Goal: Task Accomplishment & Management: Use online tool/utility

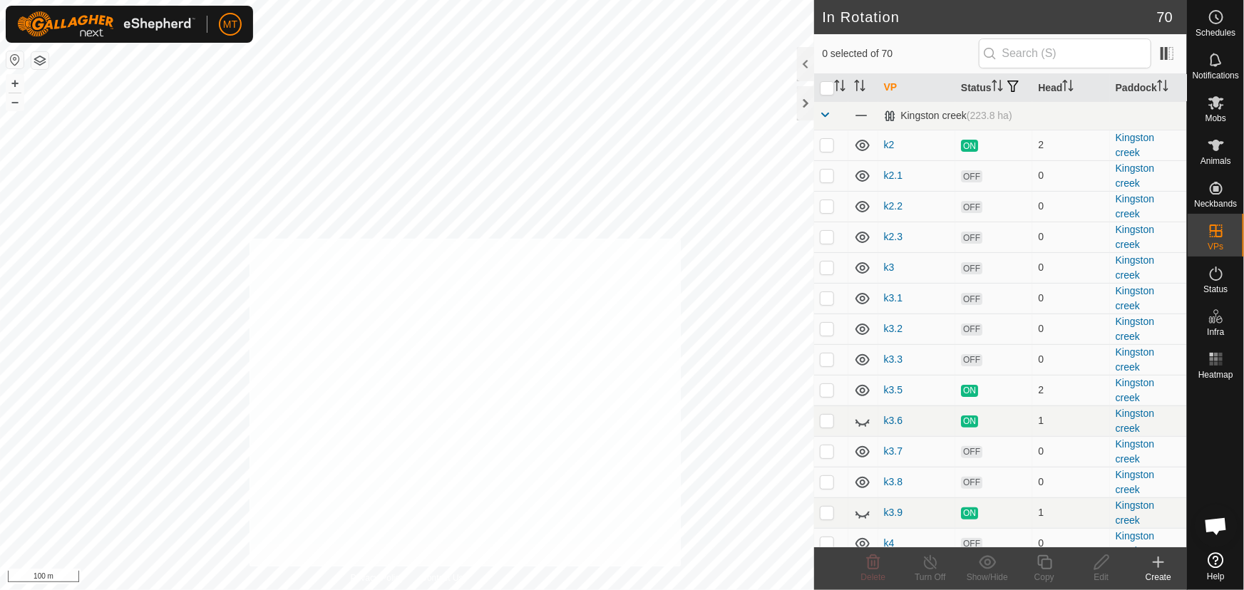
checkbox input "true"
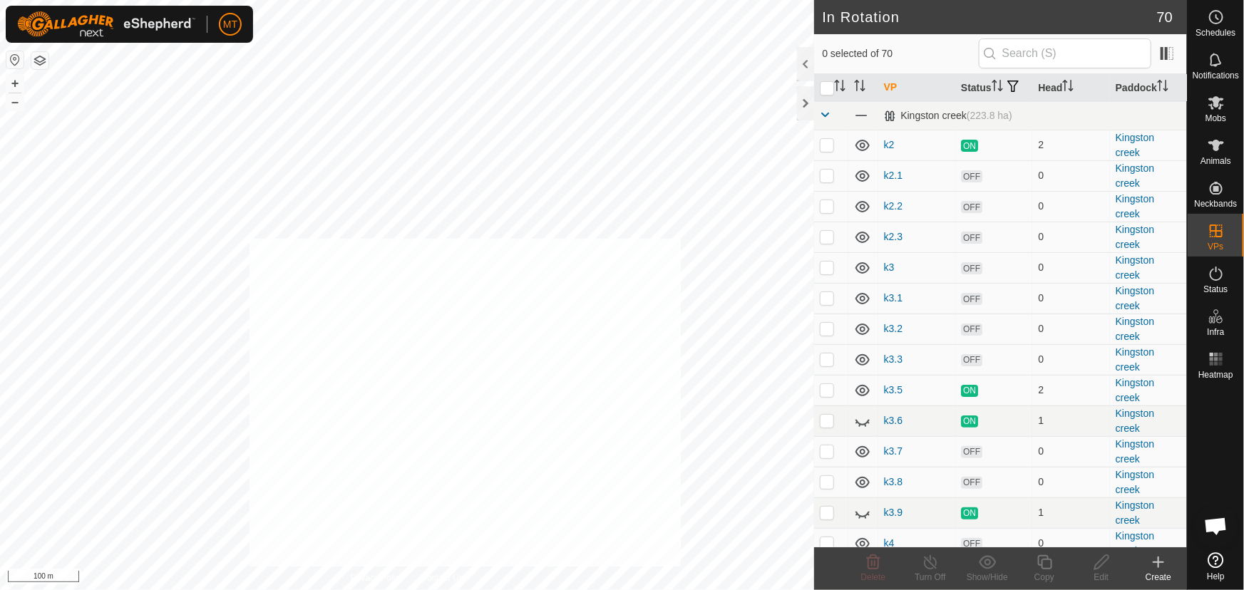
checkbox input "true"
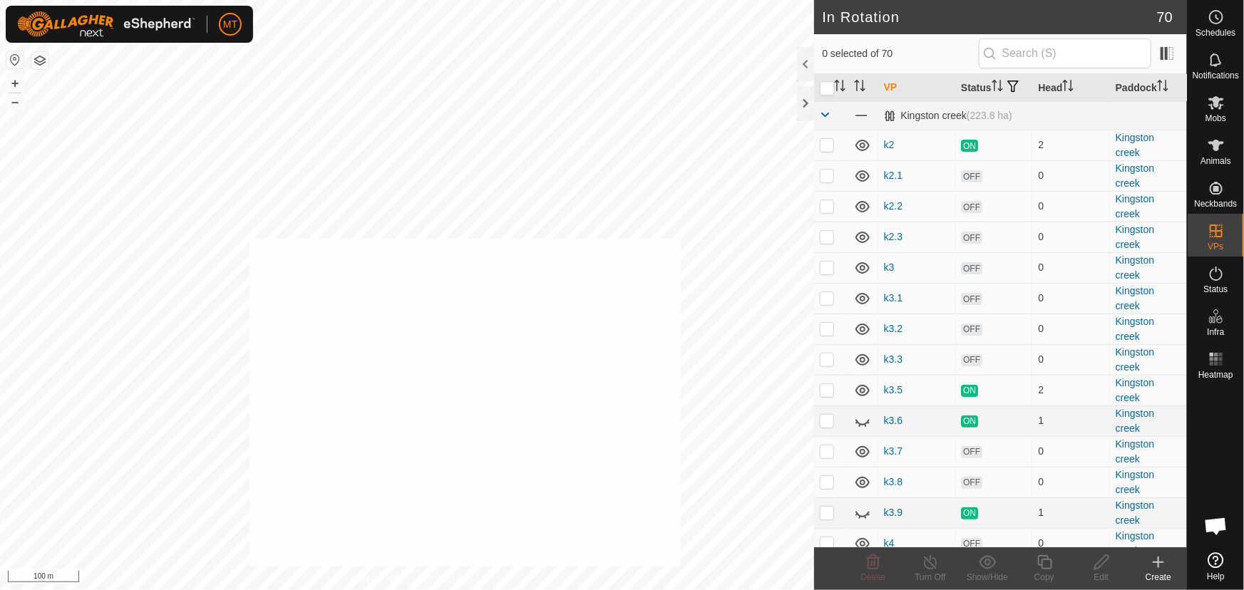
checkbox input "true"
click at [1214, 150] on icon at bounding box center [1216, 145] width 17 height 17
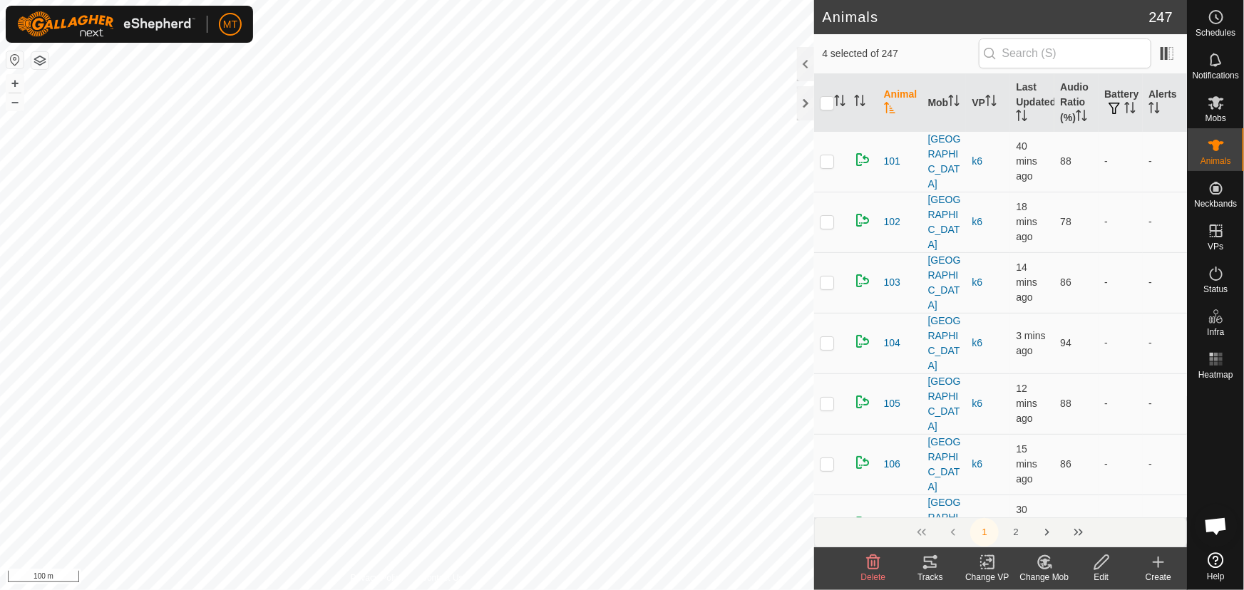
checkbox input "true"
click at [841, 100] on icon "Activate to sort" at bounding box center [839, 100] width 11 height 11
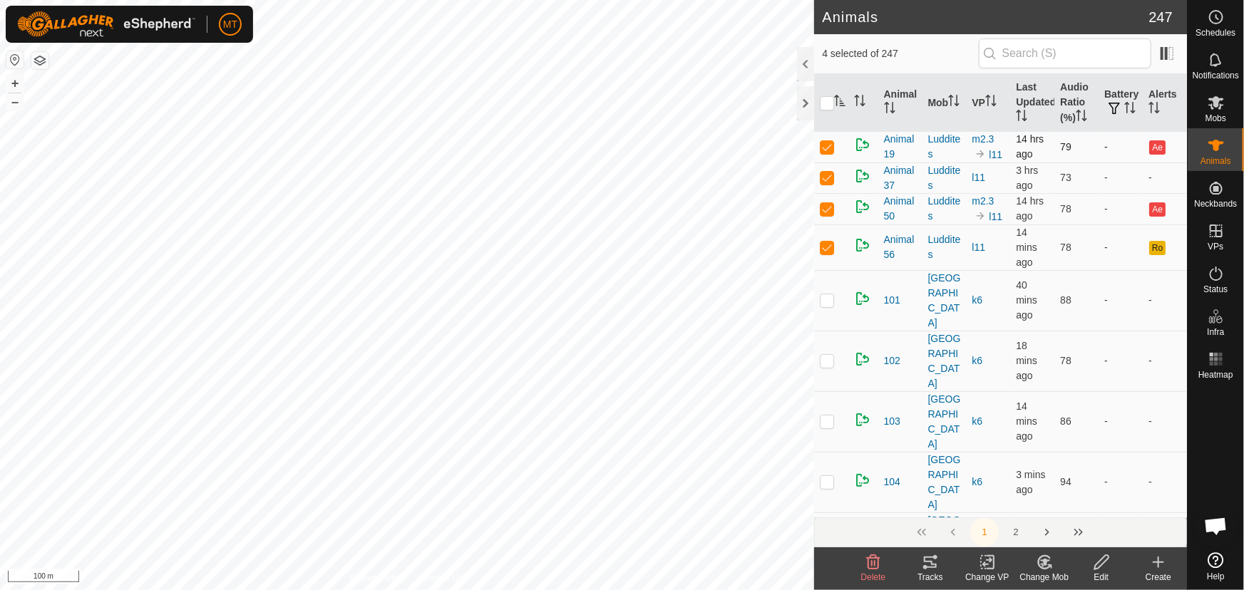
click at [826, 143] on p-checkbox at bounding box center [827, 146] width 14 height 11
checkbox input "false"
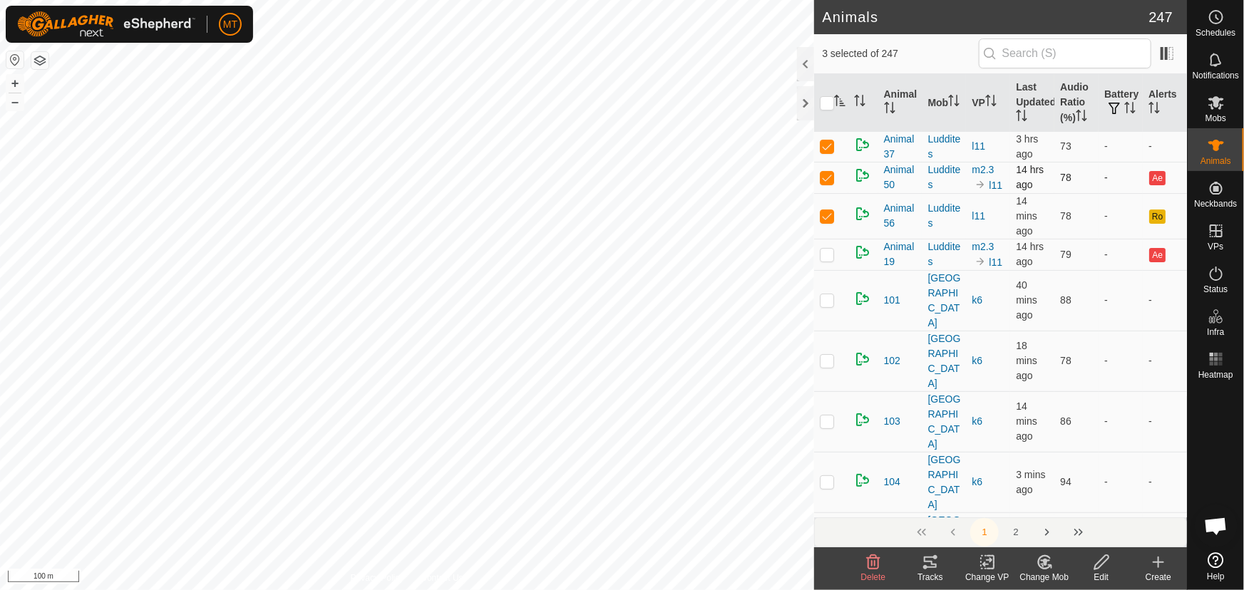
click at [826, 179] on p-checkbox at bounding box center [827, 177] width 14 height 11
checkbox input "false"
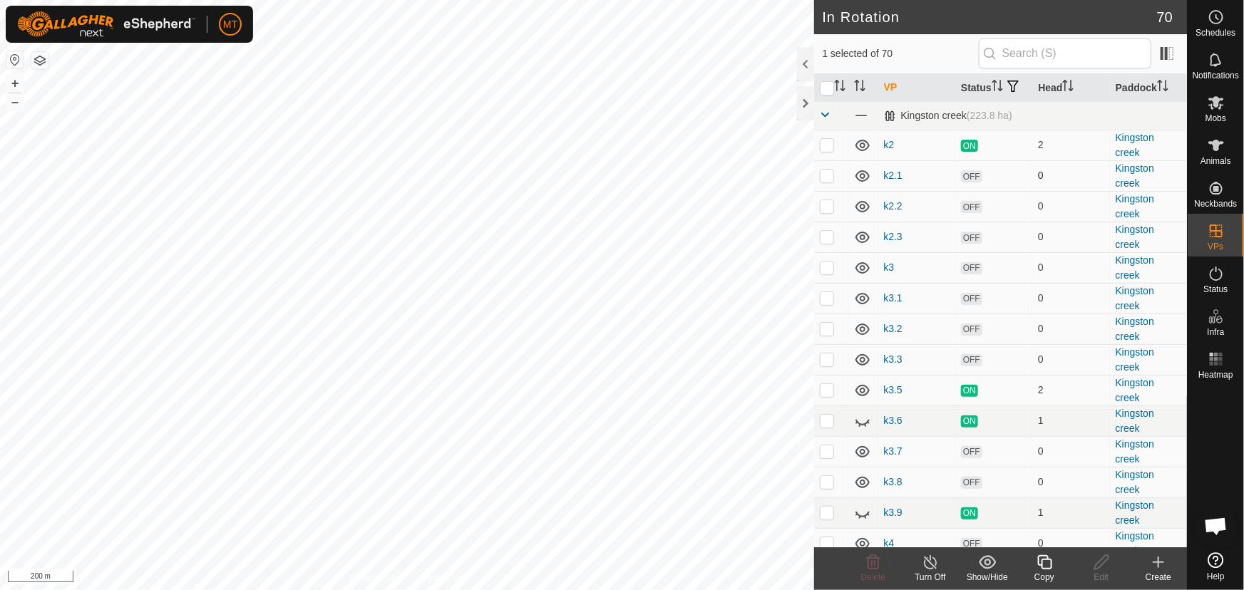
checkbox input "false"
checkbox input "true"
click at [1043, 571] on div "Copy" at bounding box center [1044, 577] width 57 height 13
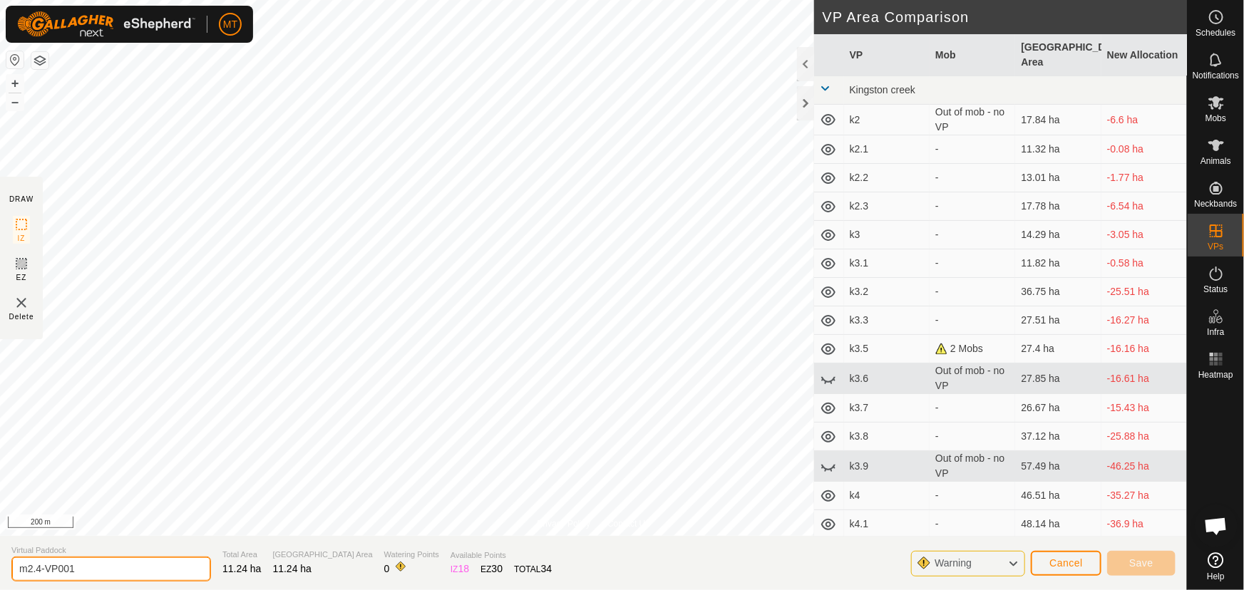
drag, startPoint x: 115, startPoint y: 570, endPoint x: 0, endPoint y: 586, distance: 115.9
click at [0, 586] on section "Virtual Paddock m2.4-VP001 Total Area 11.24 ha Grazing Area 11.24 ha Watering P…" at bounding box center [593, 563] width 1187 height 54
type input "l11.1"
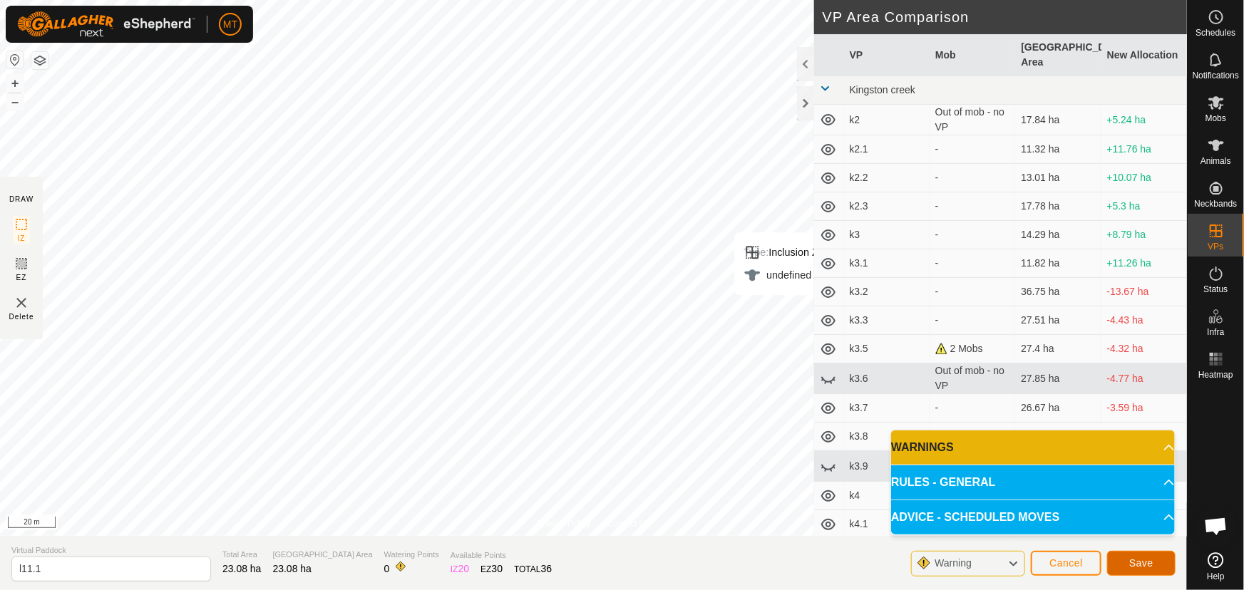
click at [1129, 560] on button "Save" at bounding box center [1141, 563] width 68 height 25
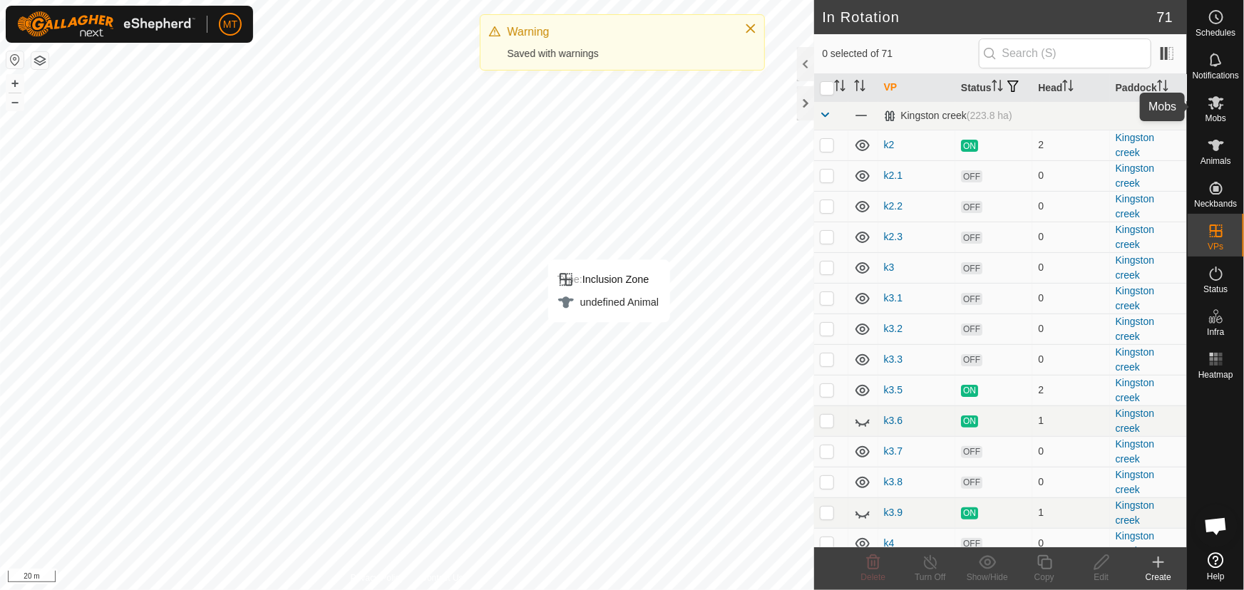
click at [1216, 108] on icon at bounding box center [1216, 102] width 17 height 17
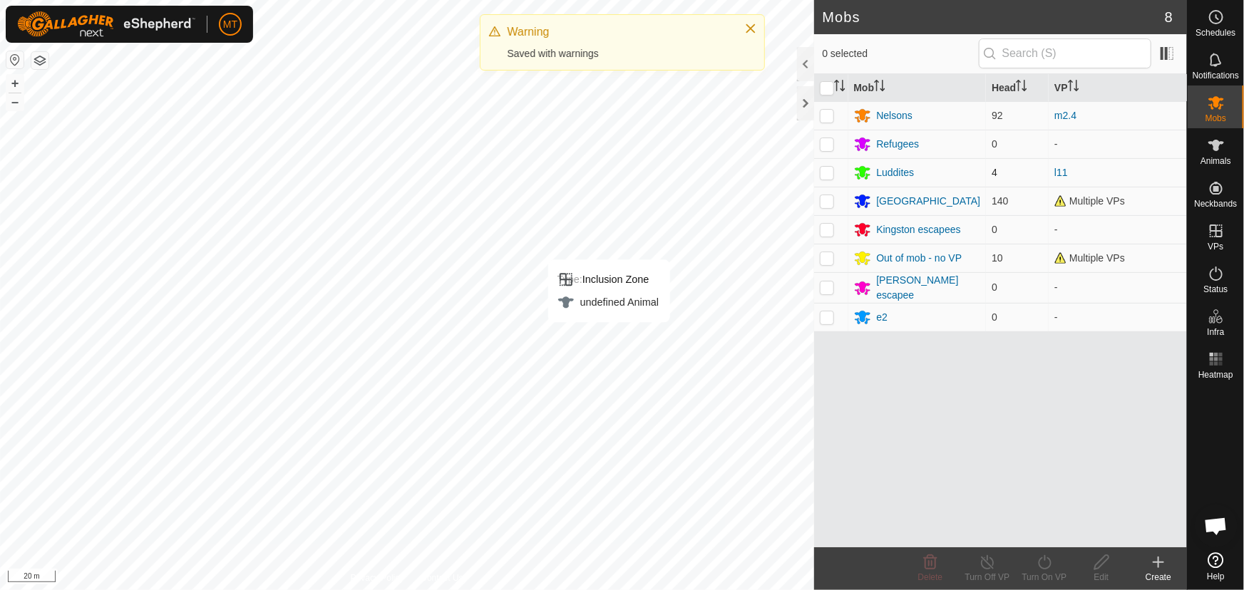
click at [834, 173] on td at bounding box center [831, 172] width 34 height 29
checkbox input "true"
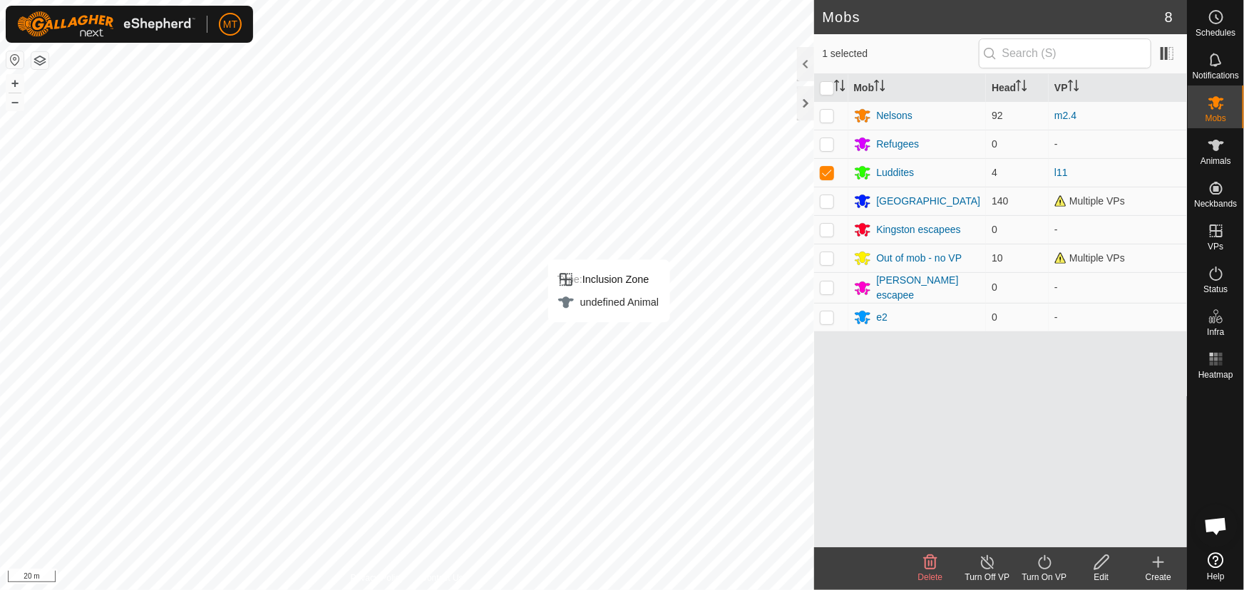
click at [1044, 573] on div "Turn On VP" at bounding box center [1044, 577] width 57 height 13
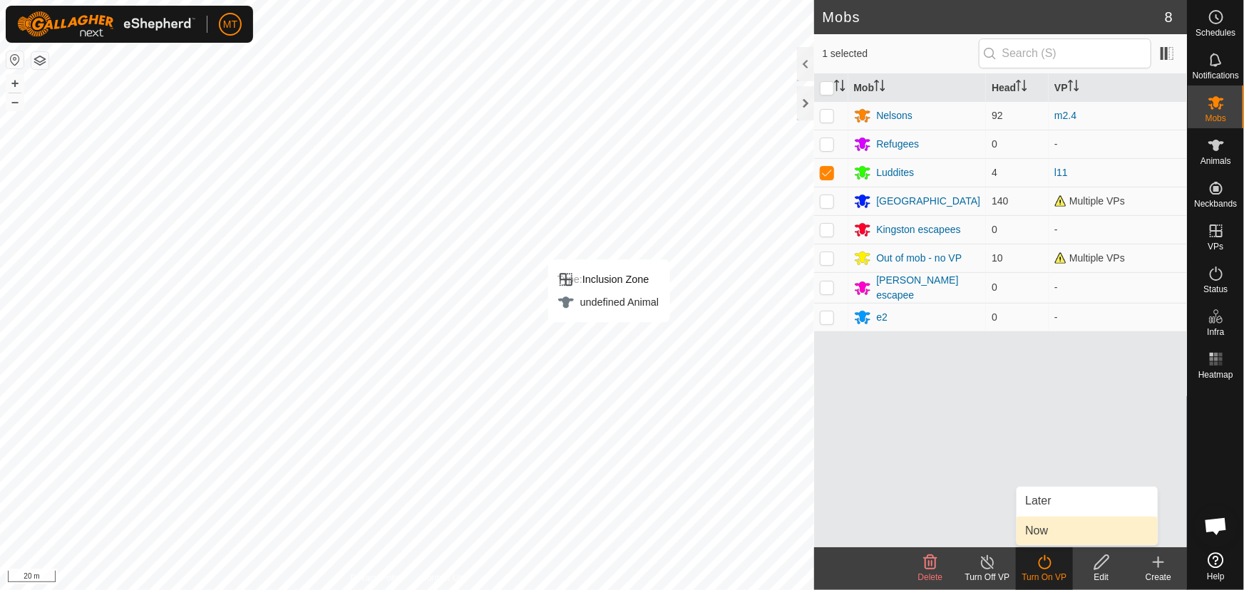
click at [1058, 536] on link "Now" at bounding box center [1087, 531] width 141 height 29
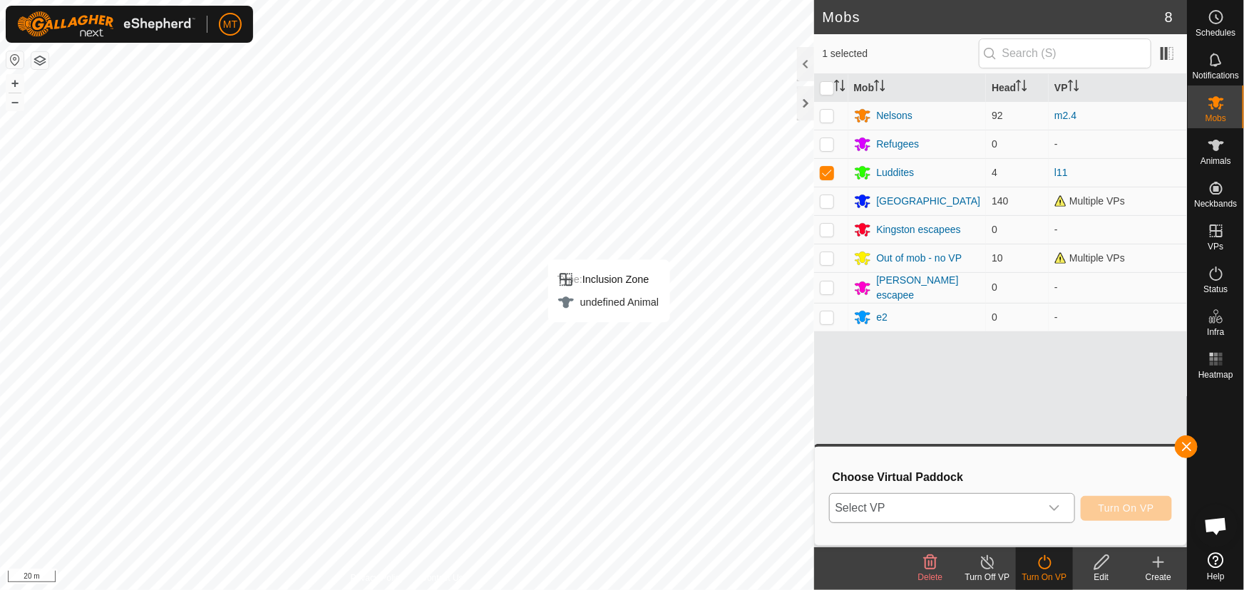
click at [1048, 513] on div "dropdown trigger" at bounding box center [1054, 508] width 29 height 29
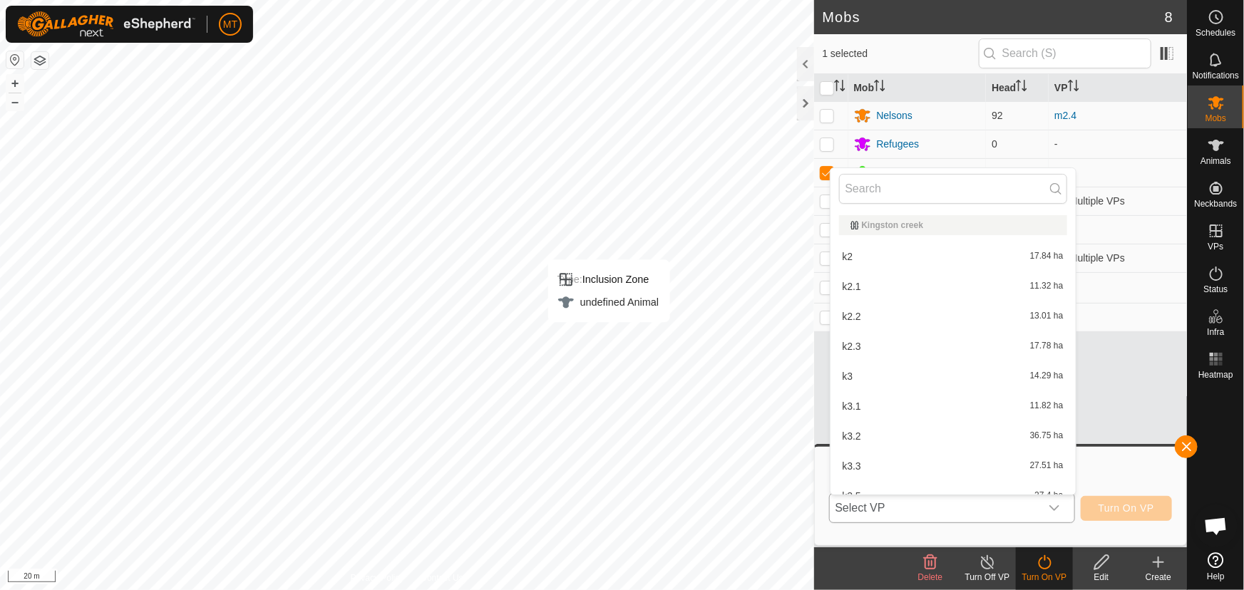
type input "1"
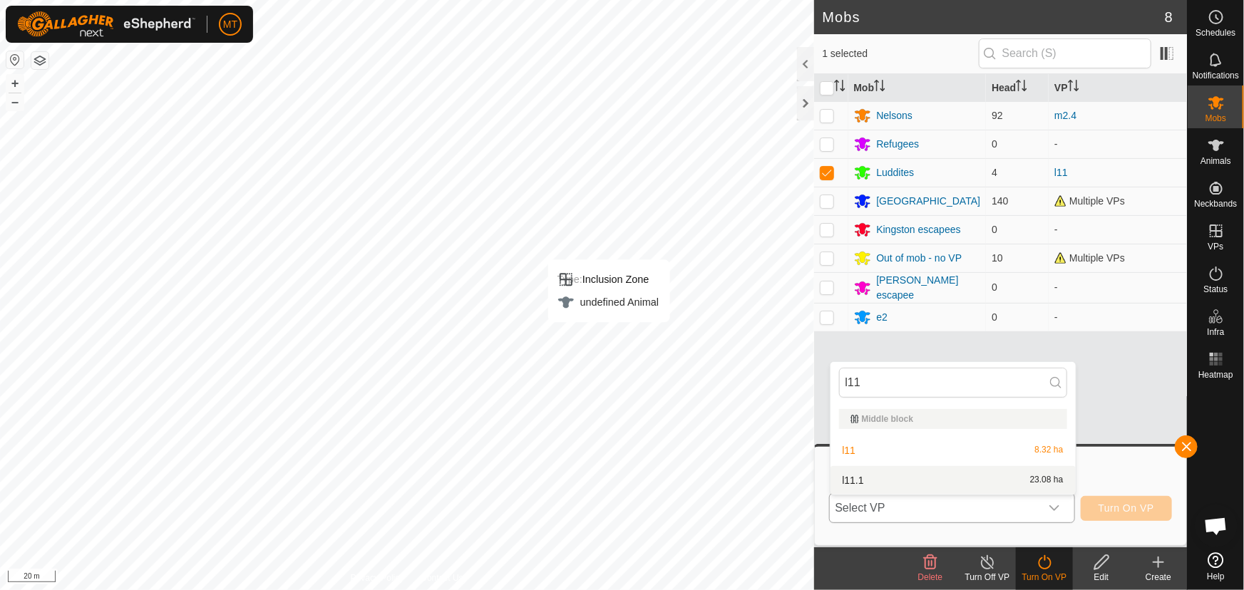
type input "l11"
click at [962, 473] on li "l11.1 23.08 ha" at bounding box center [953, 480] width 245 height 29
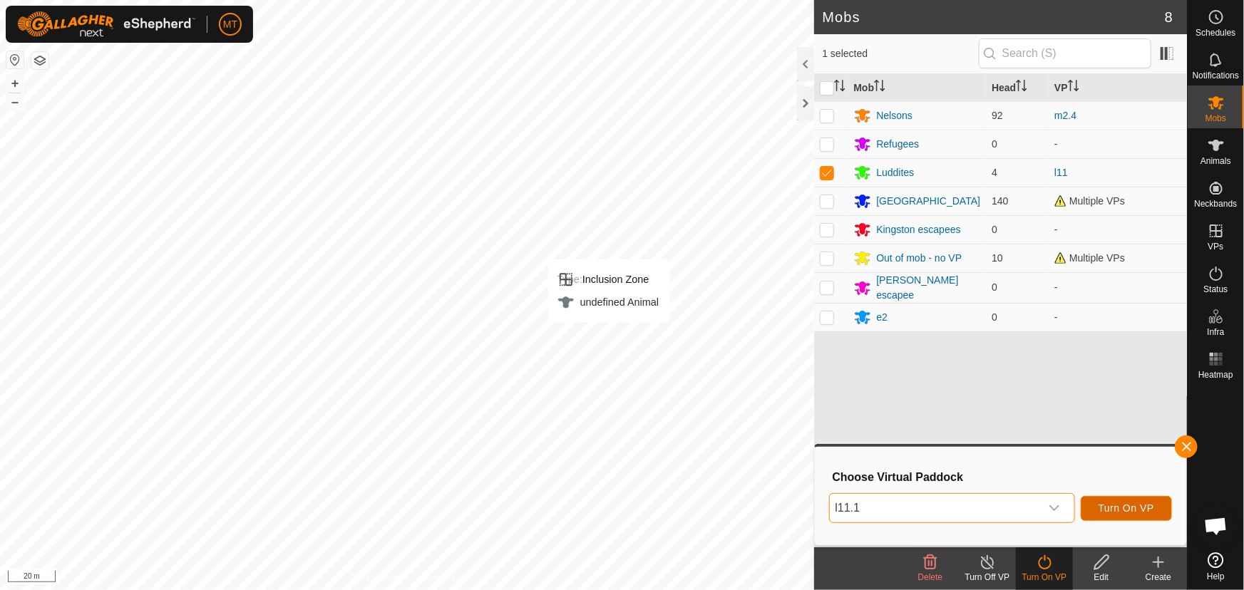
click at [1124, 504] on span "Turn On VP" at bounding box center [1127, 508] width 56 height 11
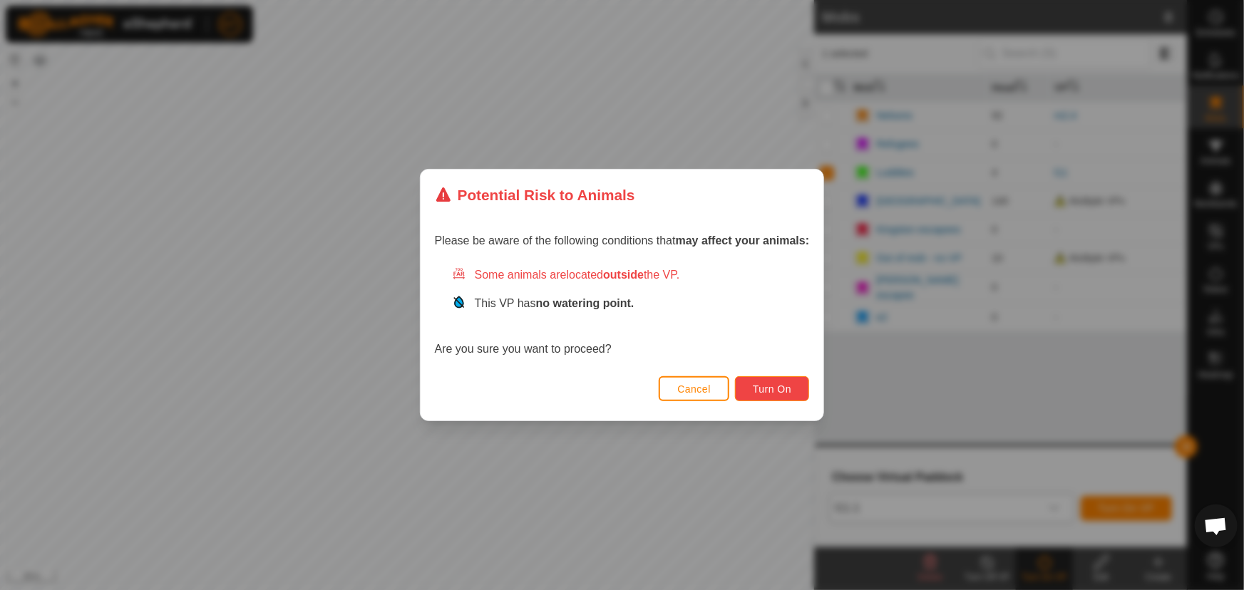
click at [771, 381] on button "Turn On" at bounding box center [772, 389] width 74 height 25
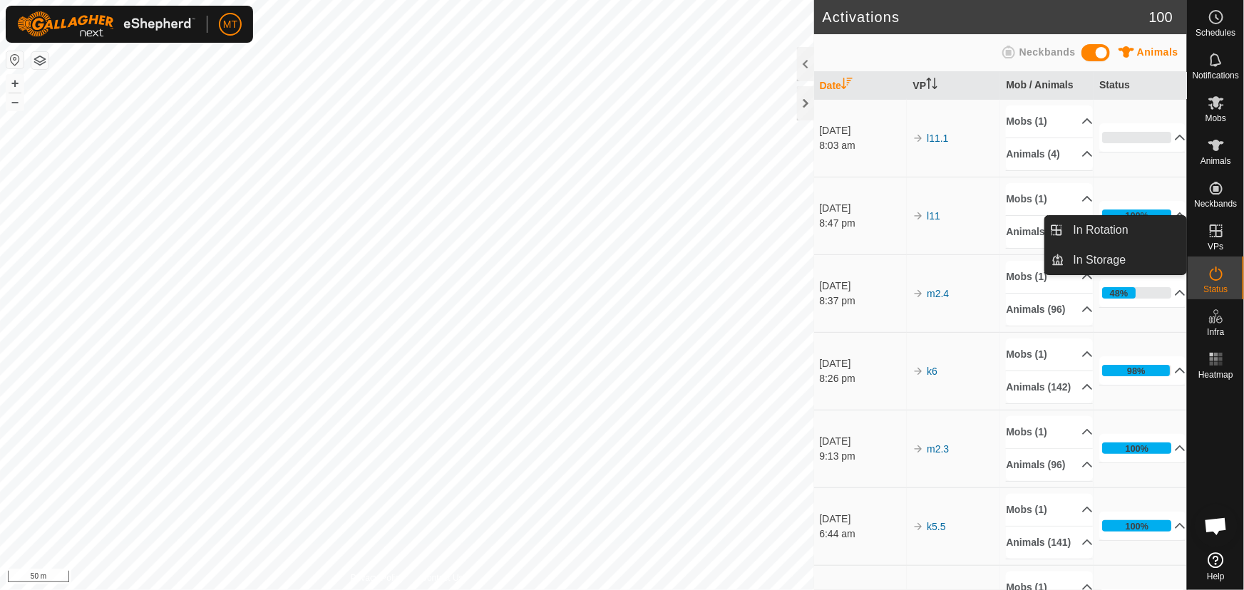
click at [1224, 233] on icon at bounding box center [1216, 230] width 17 height 17
click at [1222, 228] on icon at bounding box center [1216, 230] width 17 height 17
click at [1110, 235] on link "In Rotation" at bounding box center [1126, 230] width 122 height 29
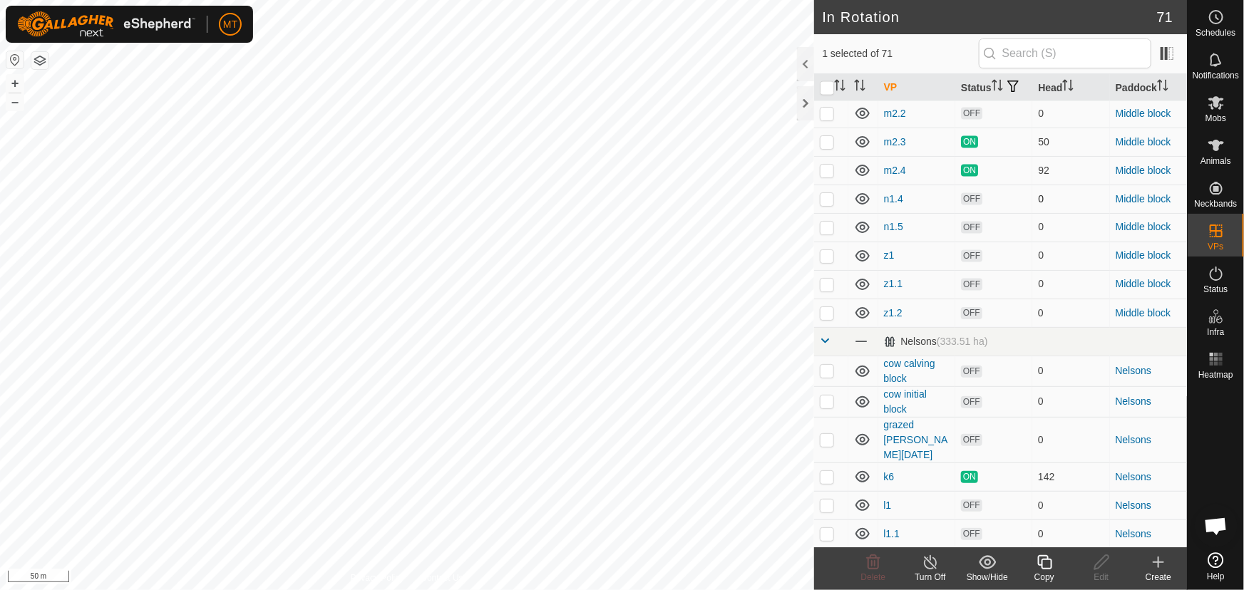
scroll to position [1167, 0]
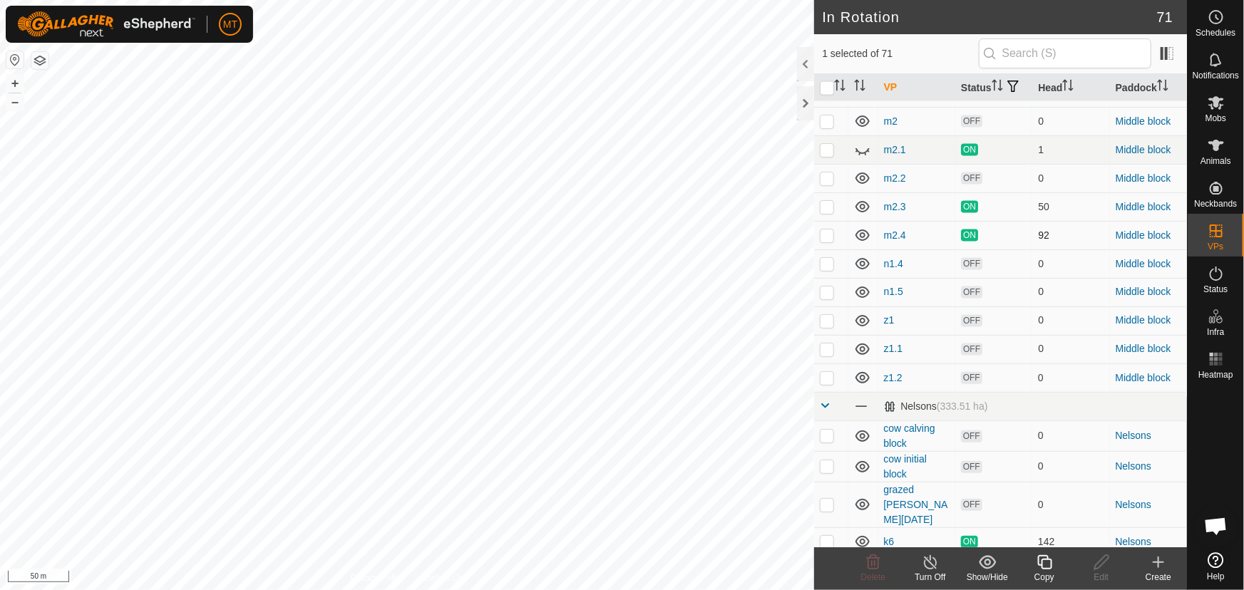
click at [831, 241] on p-checkbox at bounding box center [827, 235] width 14 height 11
checkbox input "true"
click at [827, 94] on input "checkbox" at bounding box center [827, 88] width 14 height 14
checkbox input "true"
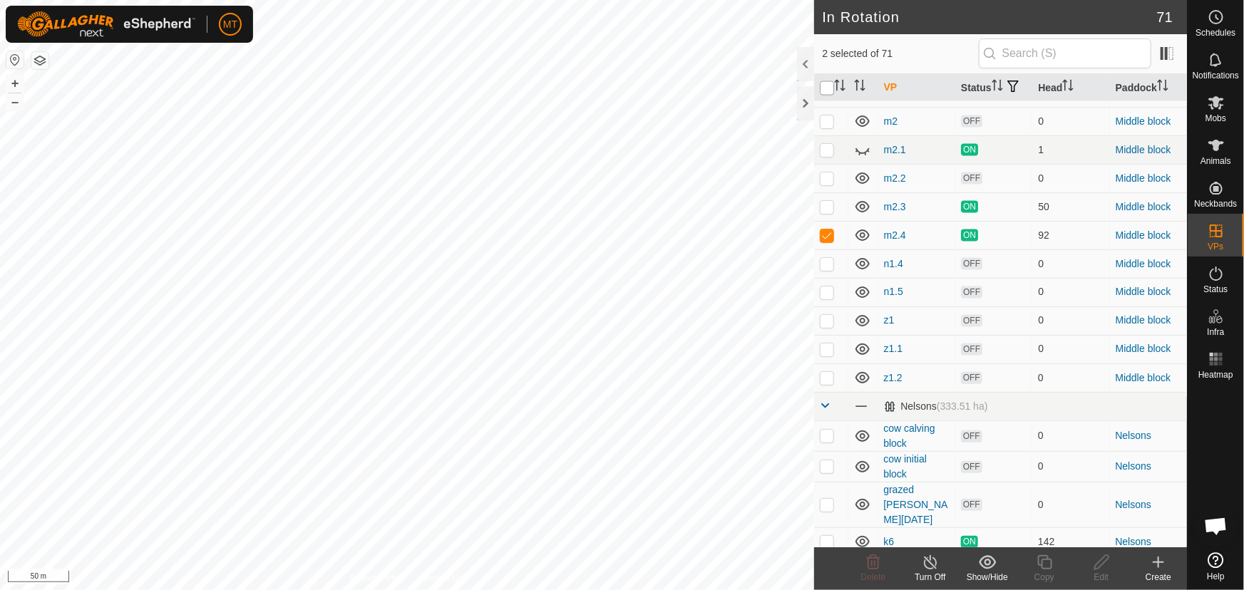
checkbox input "true"
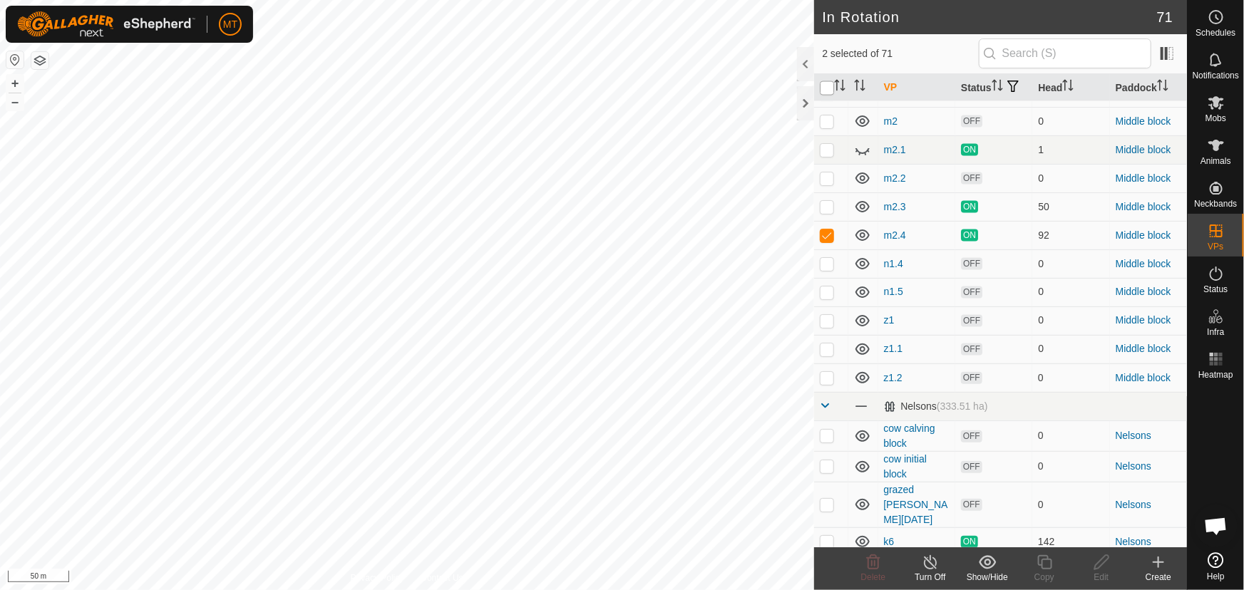
checkbox input "true"
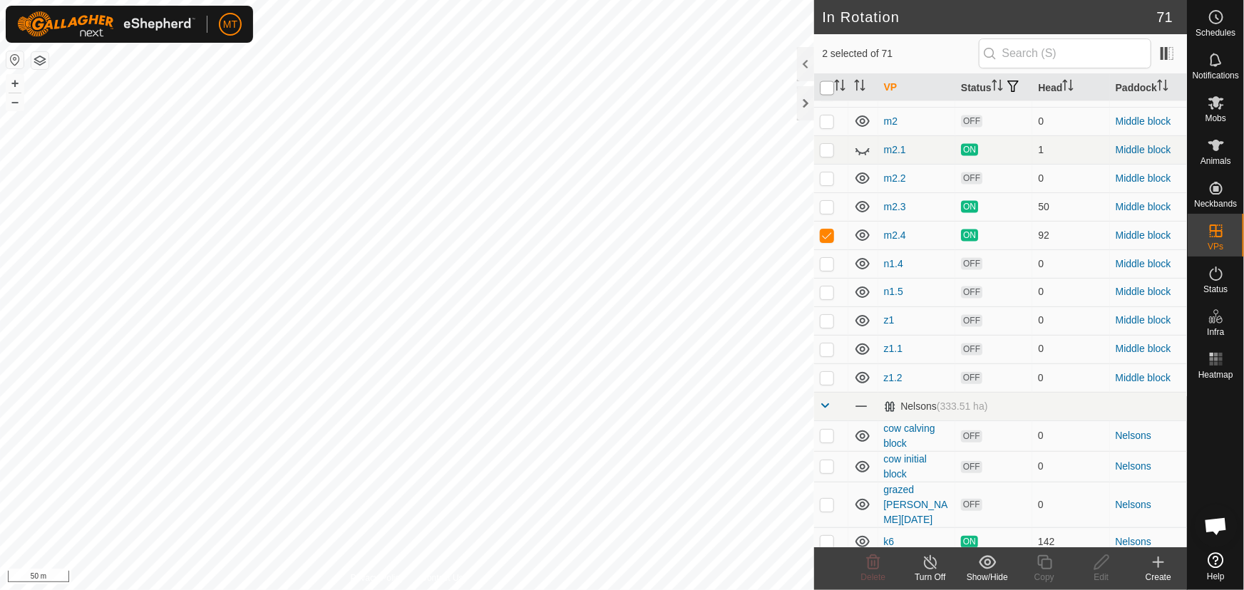
checkbox input "true"
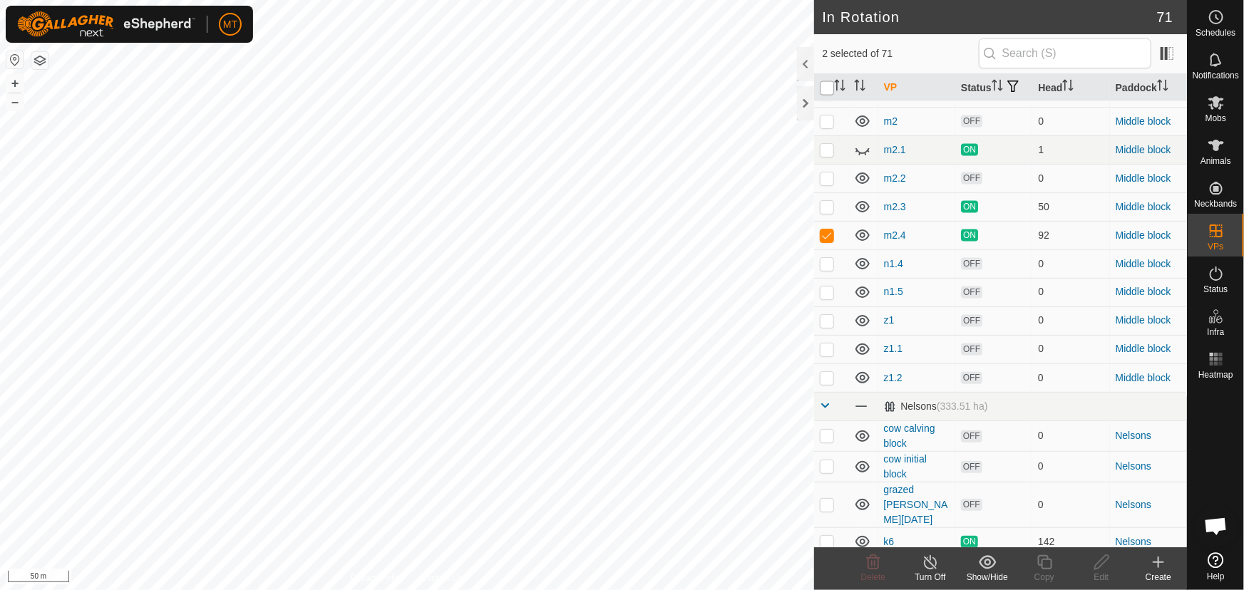
checkbox input "true"
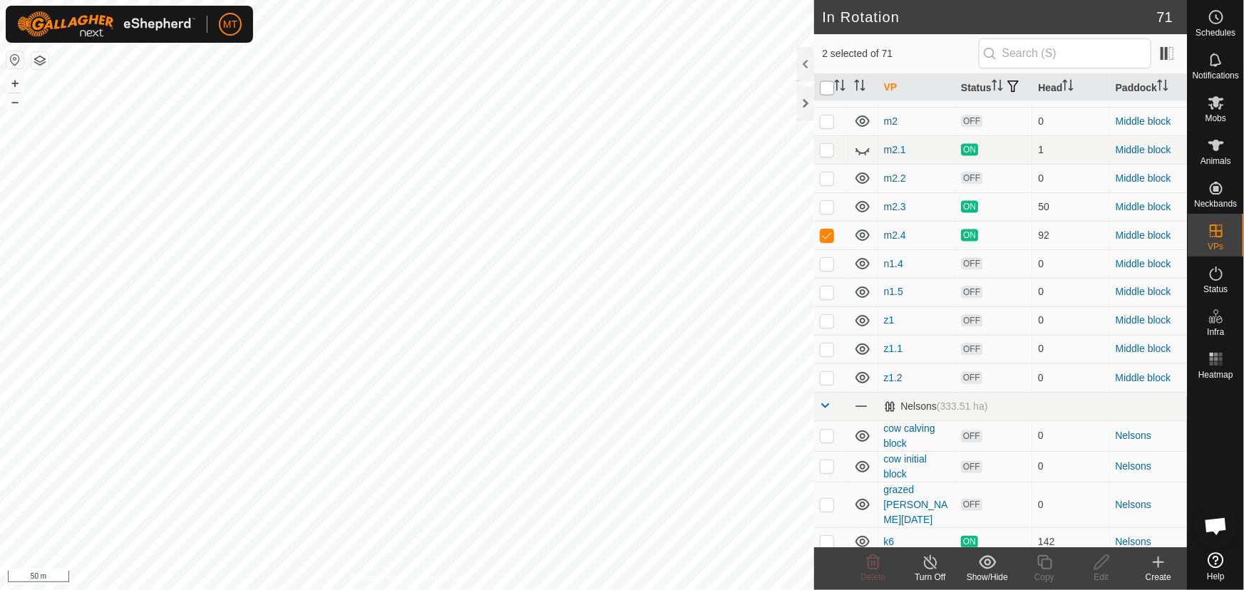
checkbox input "true"
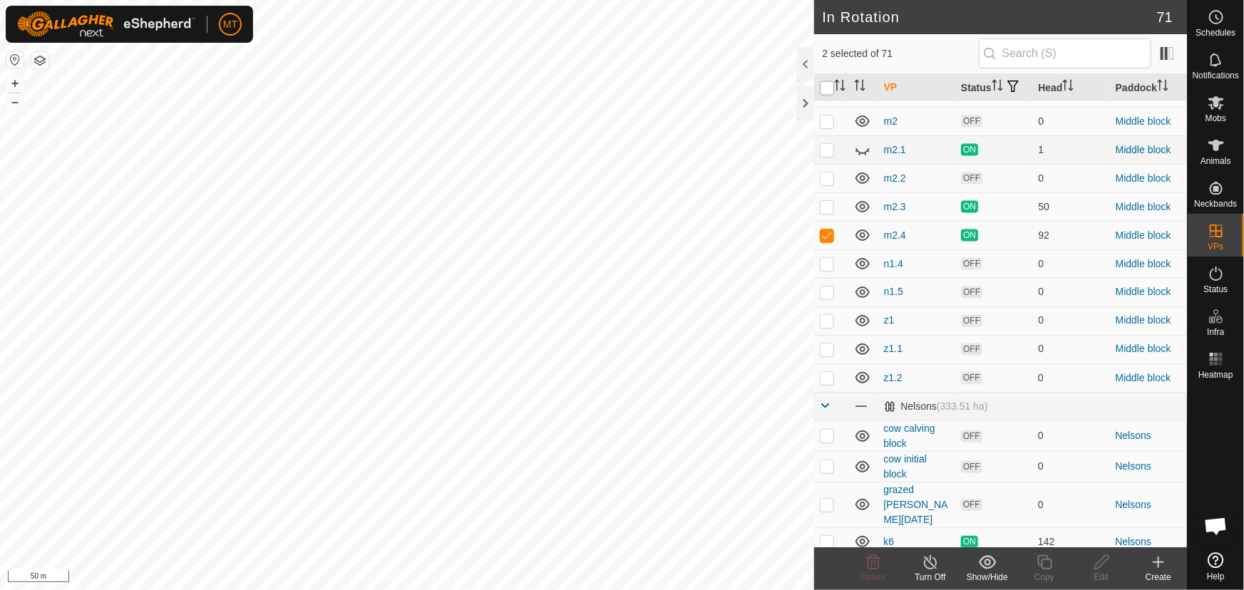
checkbox input "true"
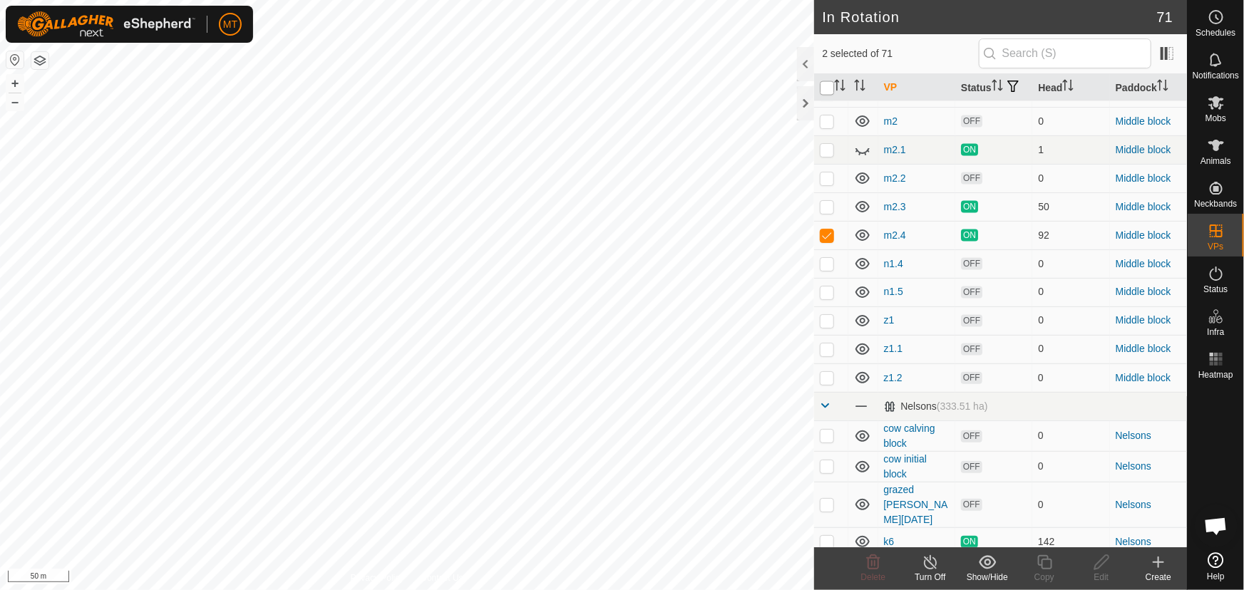
checkbox input "true"
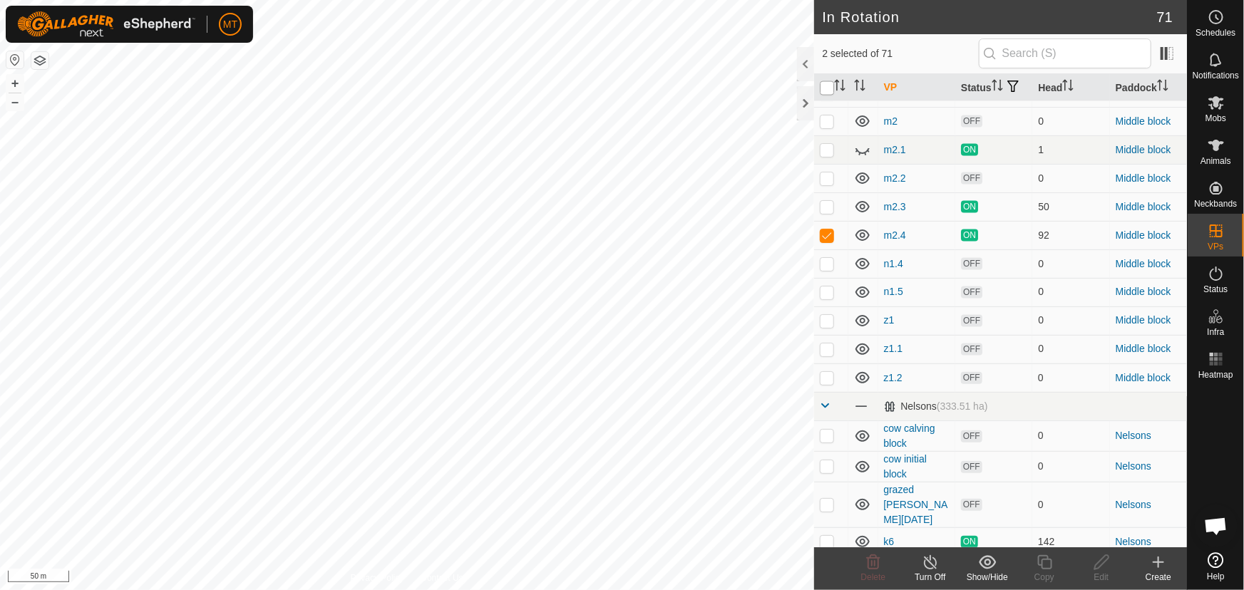
checkbox input "true"
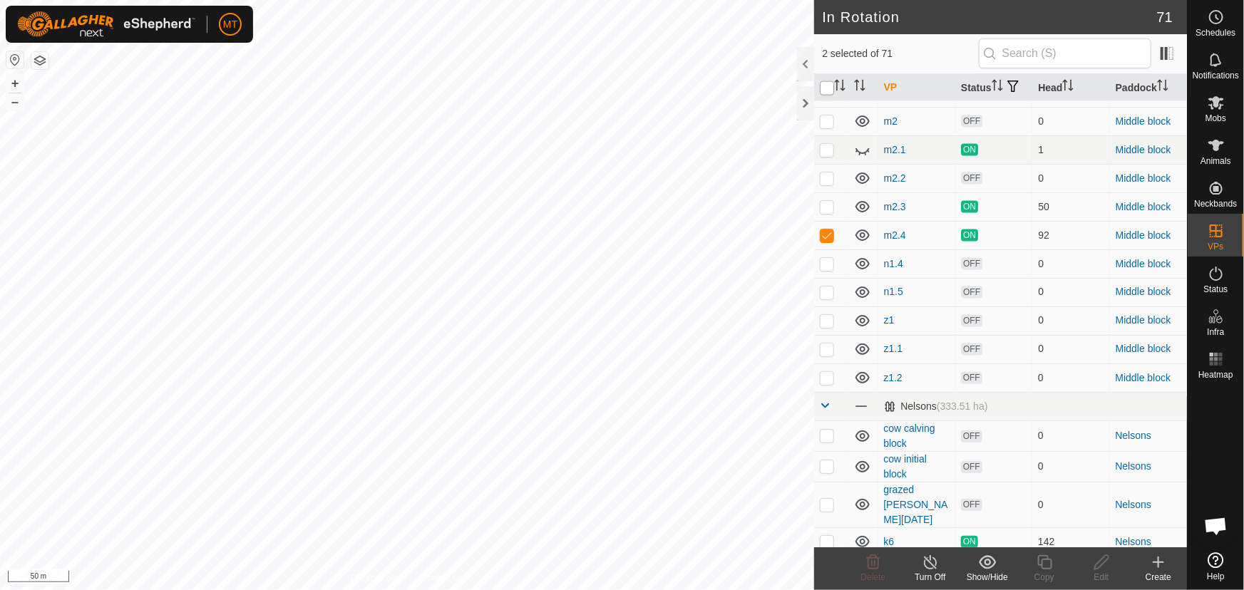
checkbox input "true"
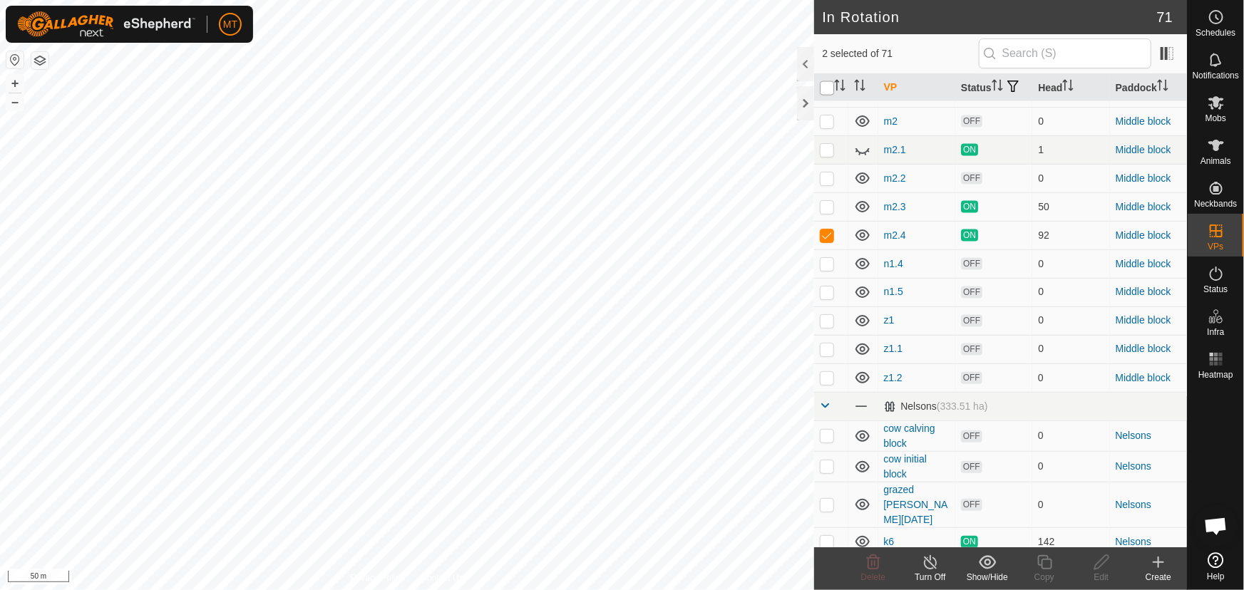
checkbox input "true"
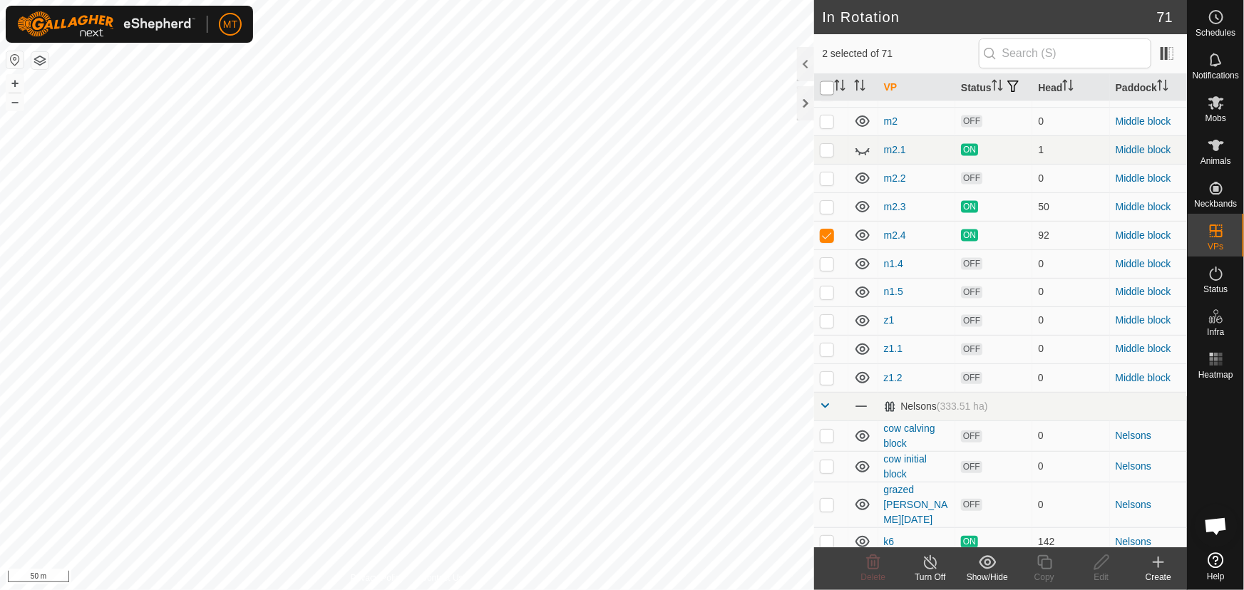
checkbox input "true"
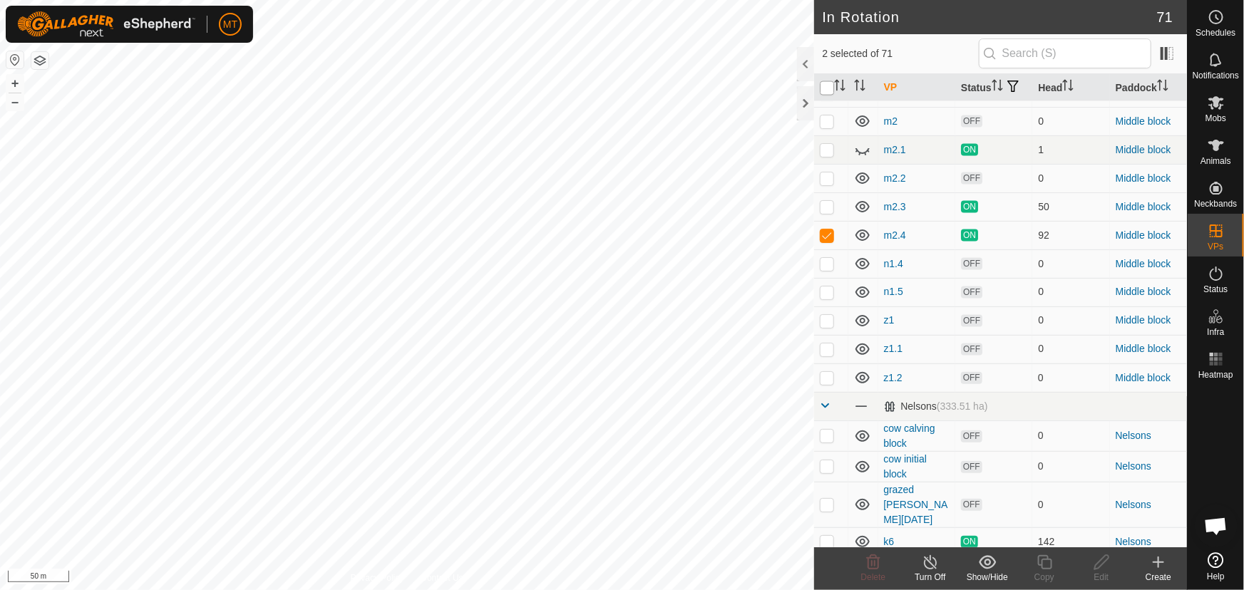
checkbox input "true"
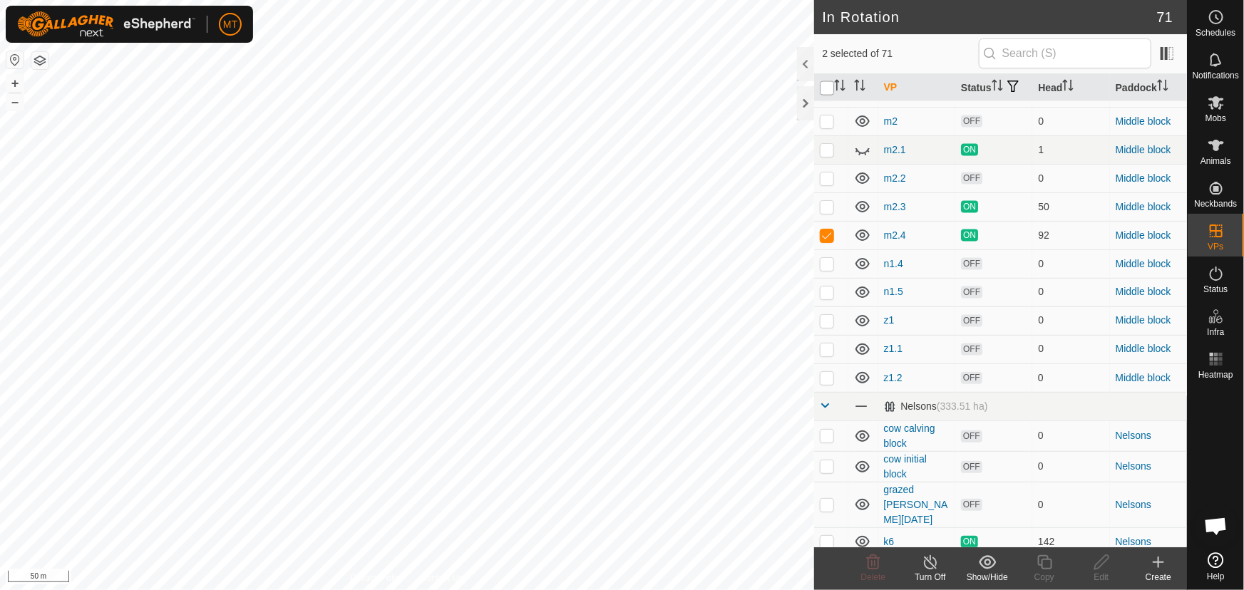
checkbox input "true"
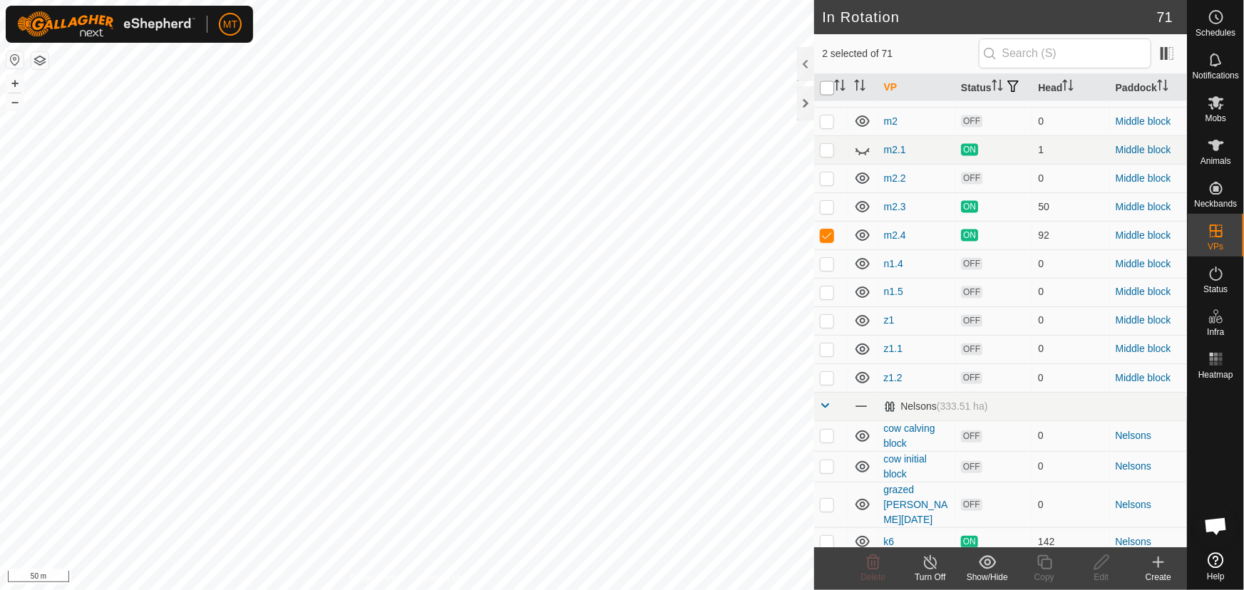
checkbox input "true"
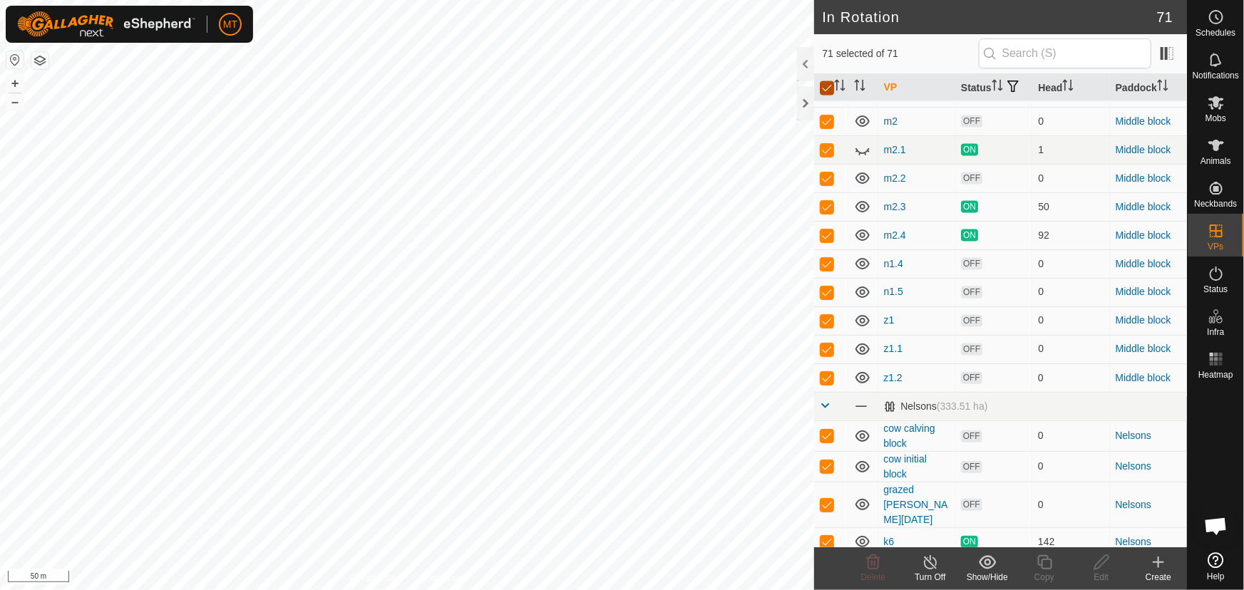
click at [827, 94] on input "checkbox" at bounding box center [827, 88] width 14 height 14
checkbox input "false"
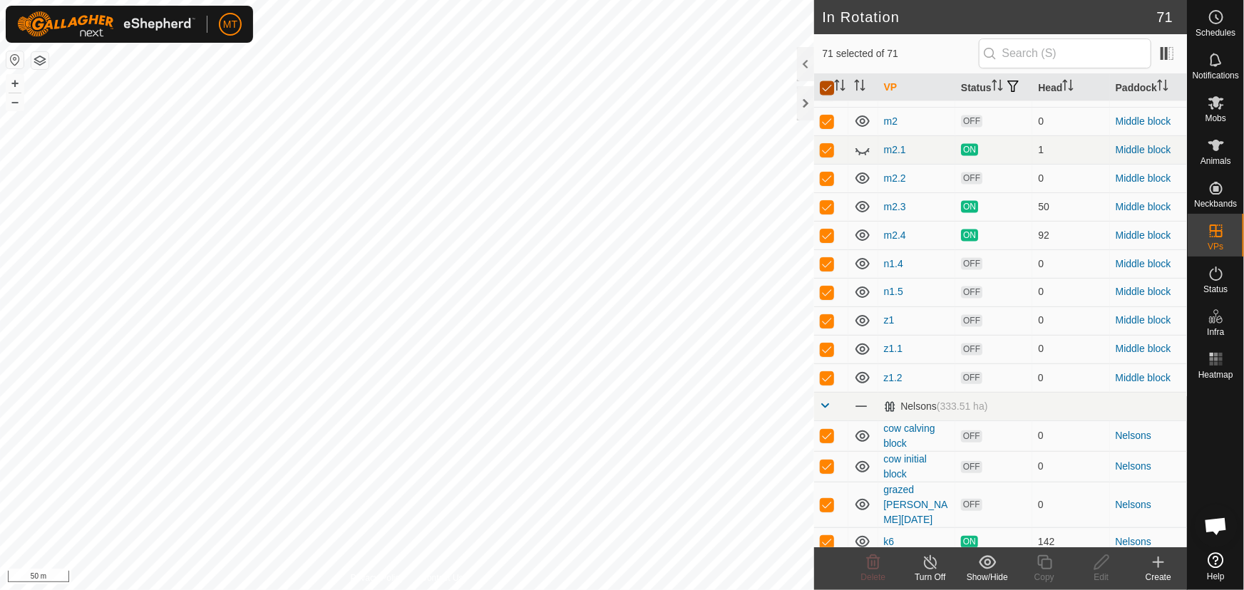
checkbox input "false"
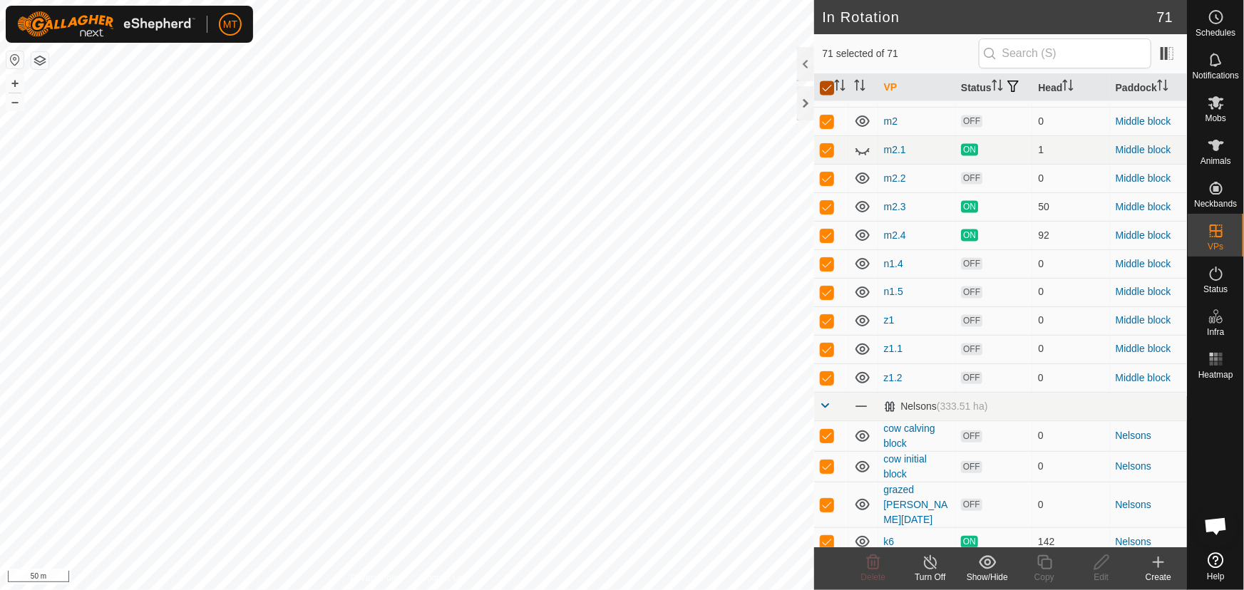
checkbox input "false"
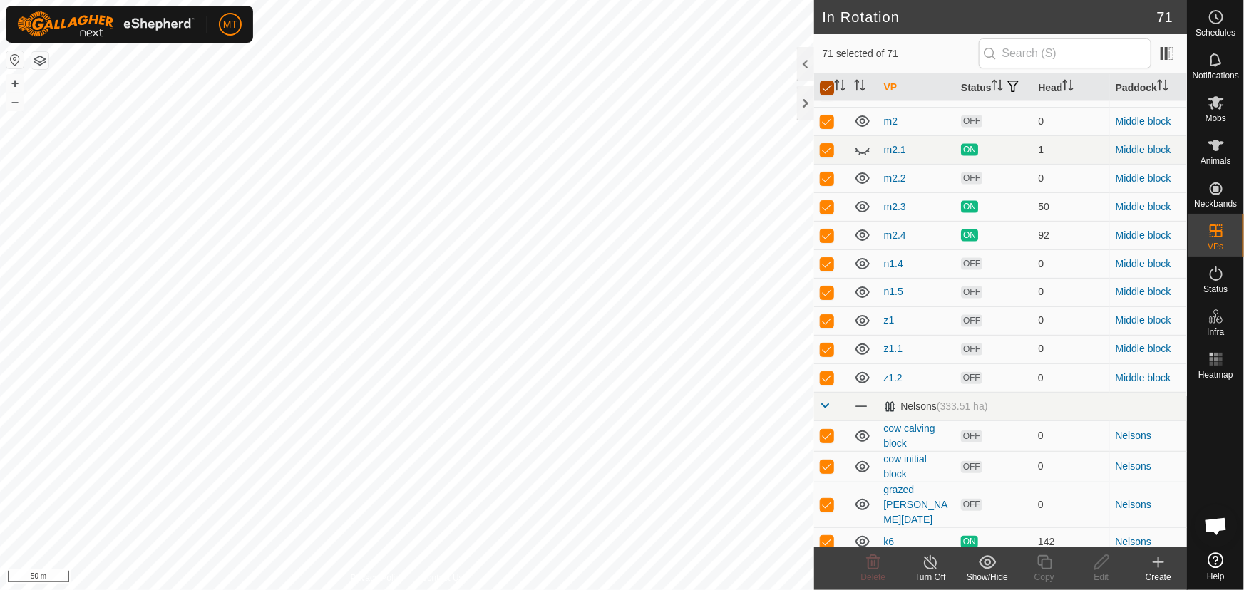
checkbox input "false"
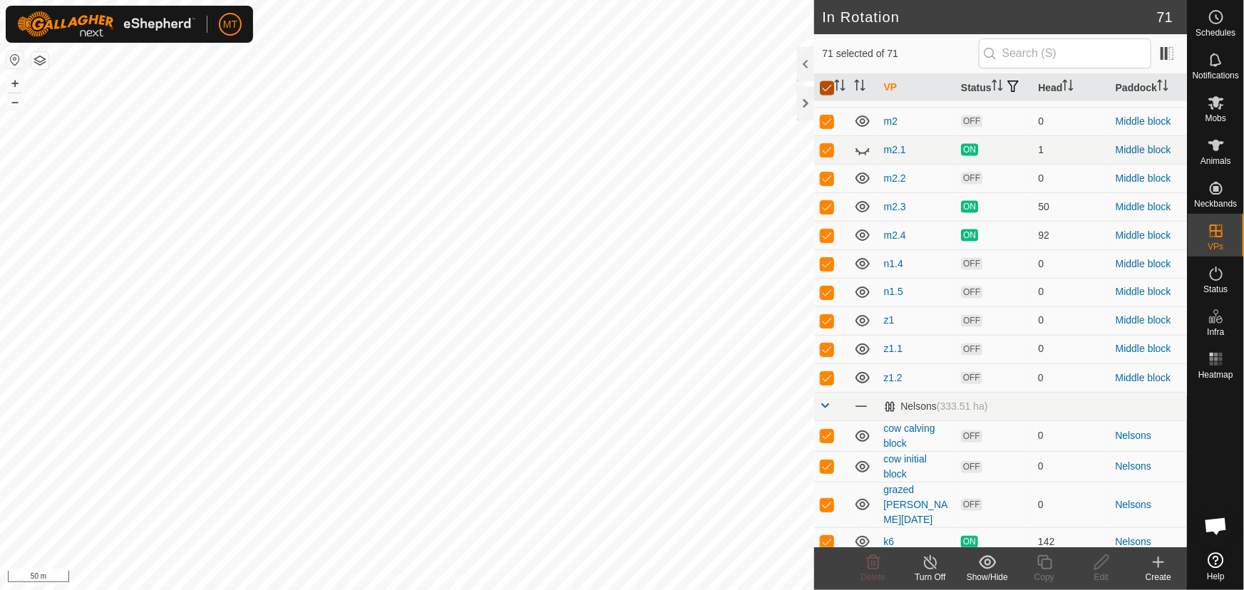
checkbox input "false"
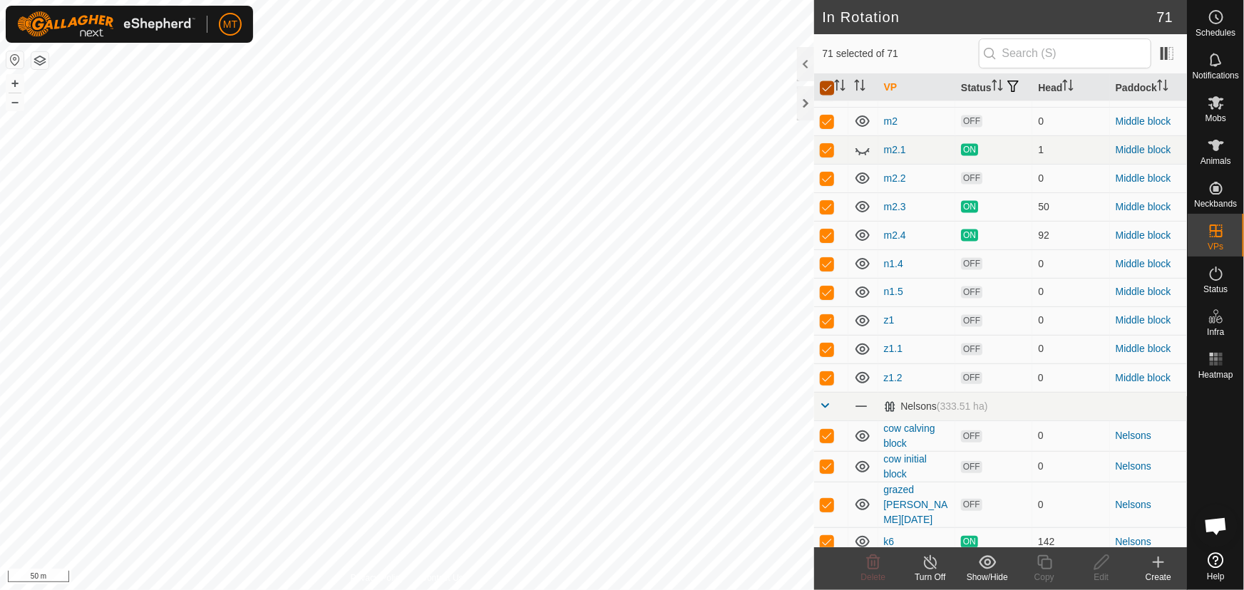
checkbox input "false"
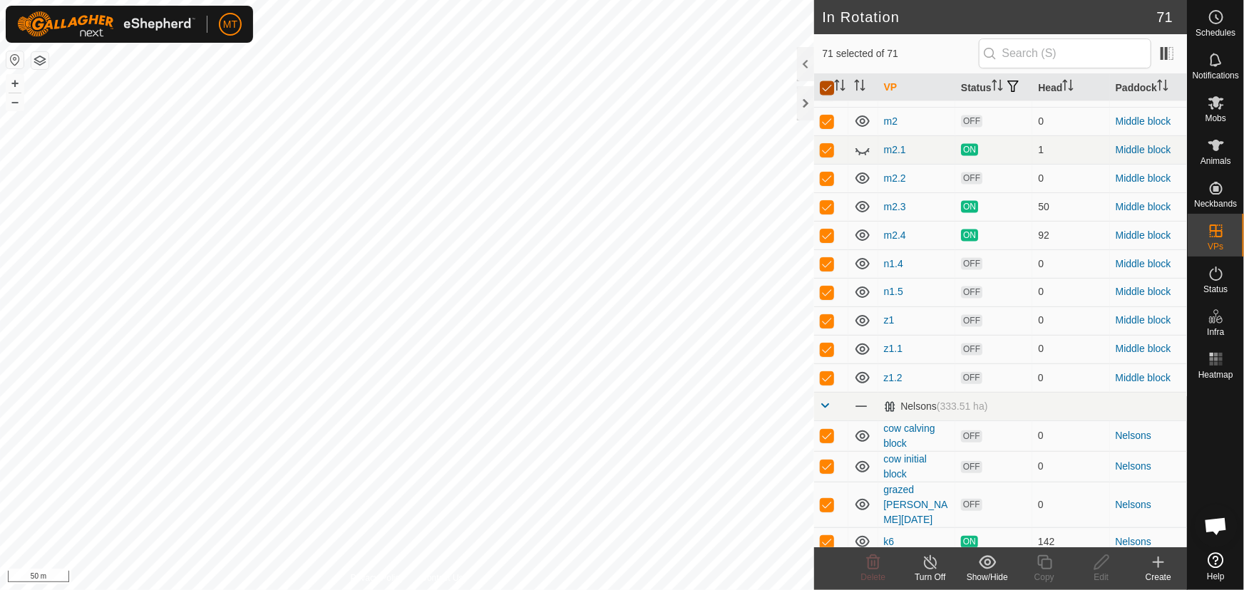
checkbox input "false"
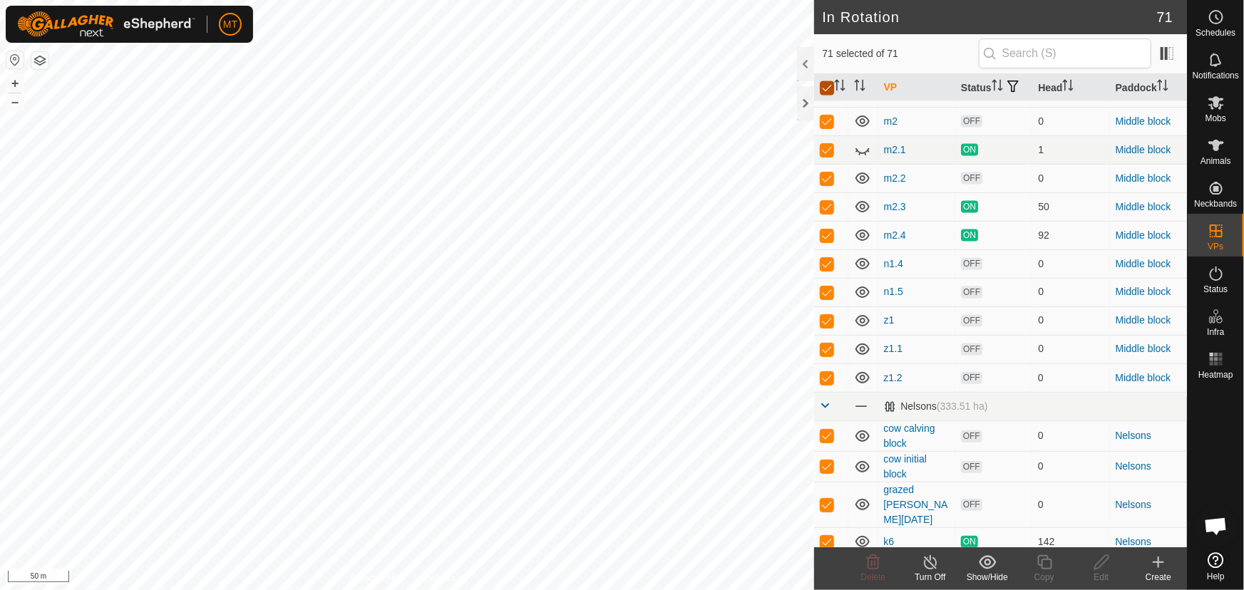
checkbox input "false"
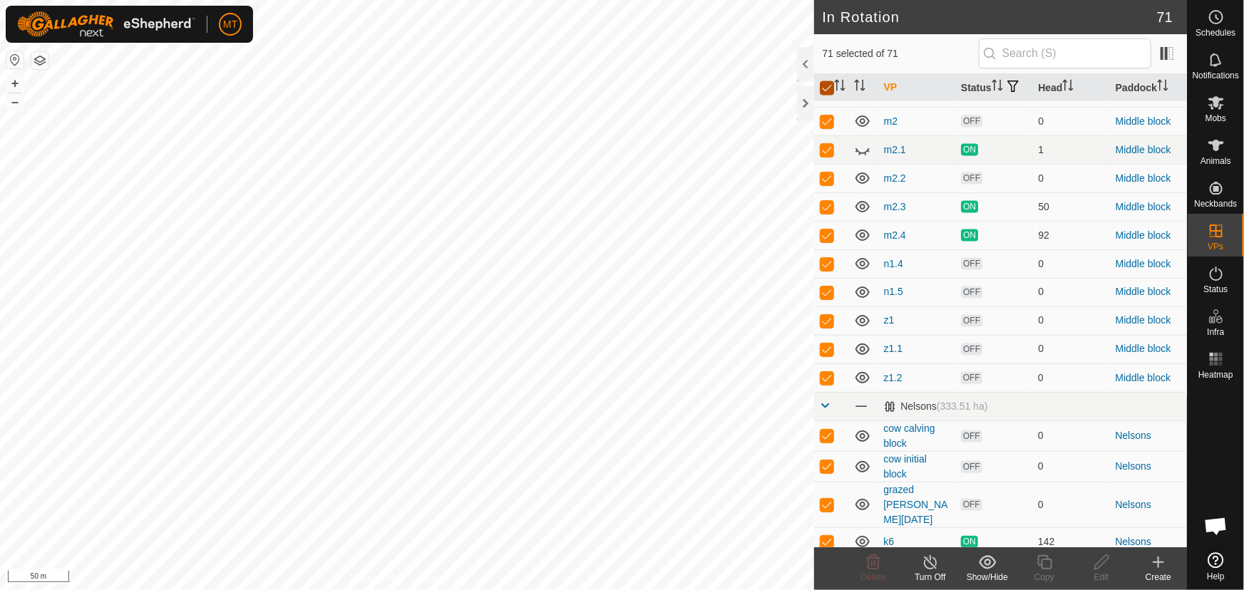
checkbox input "false"
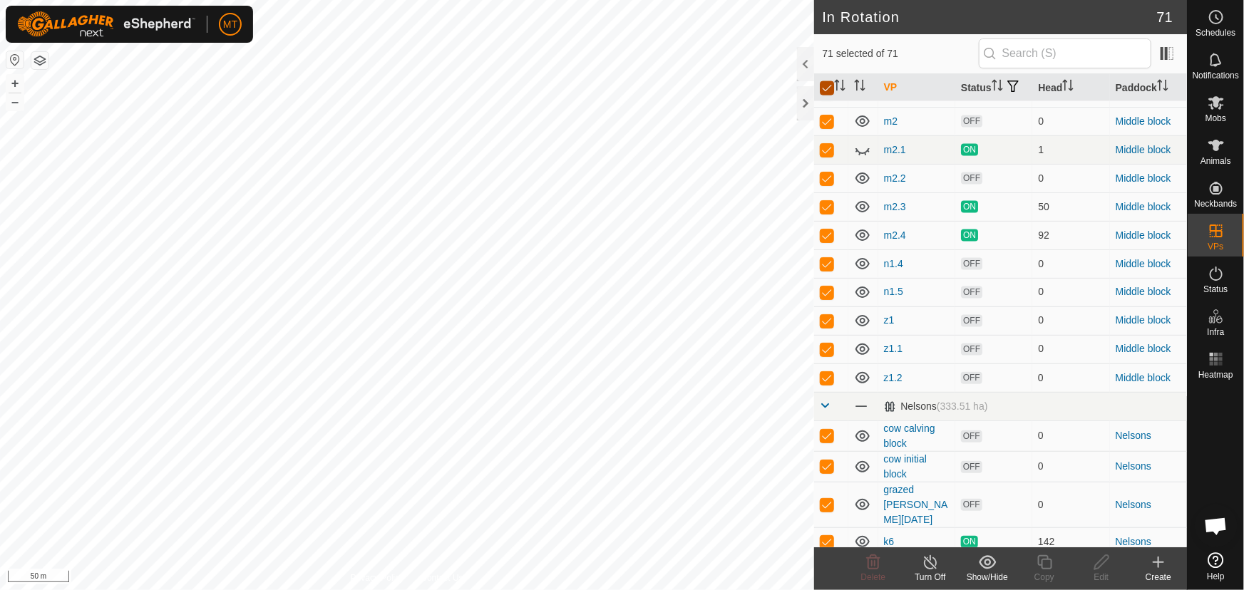
checkbox input "false"
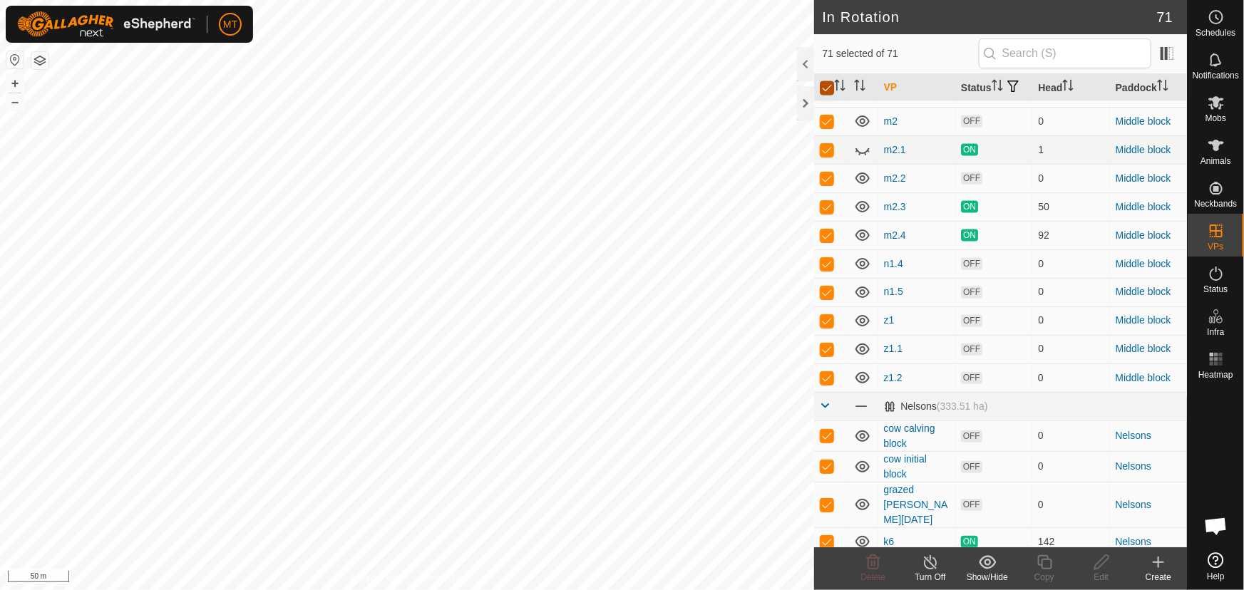
checkbox input "false"
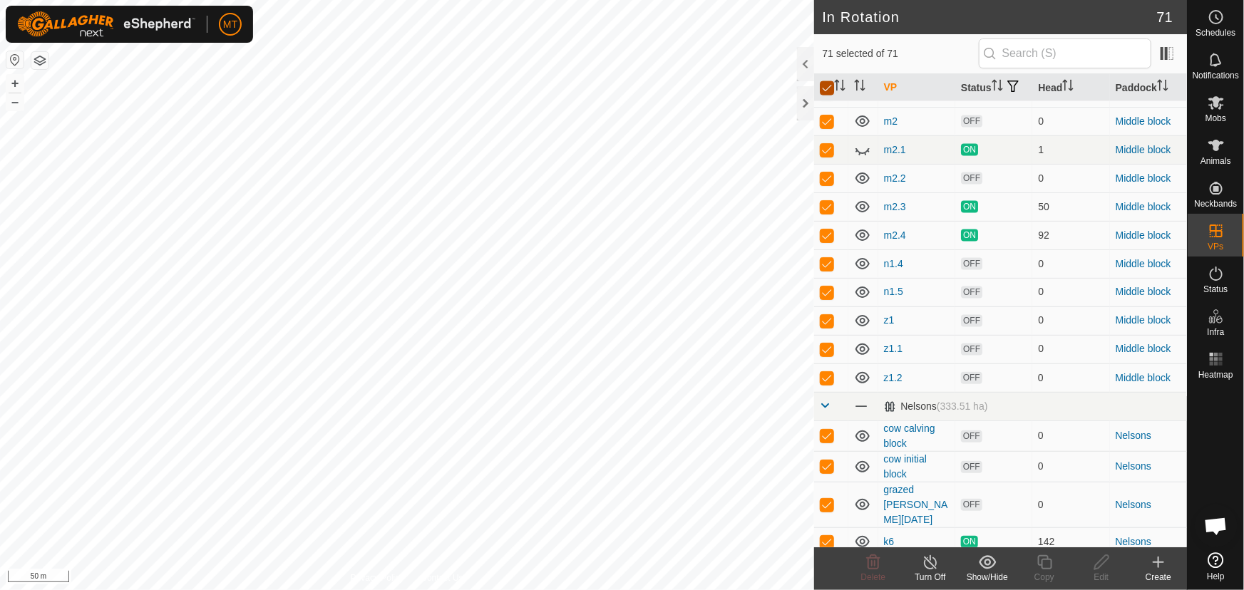
checkbox input "false"
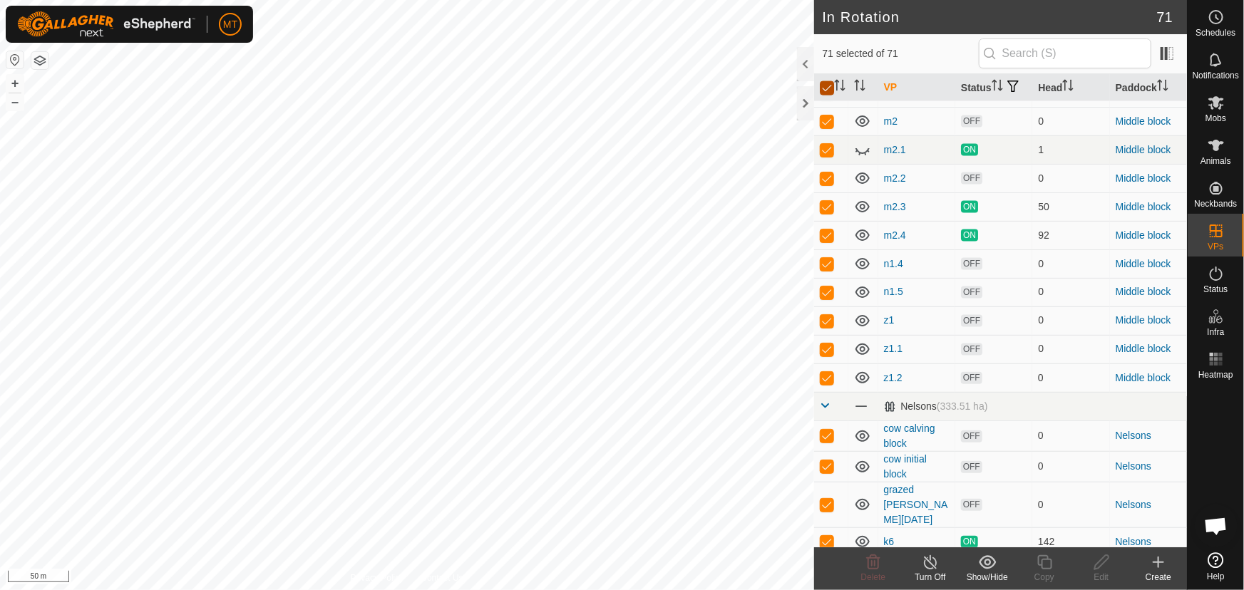
checkbox input "false"
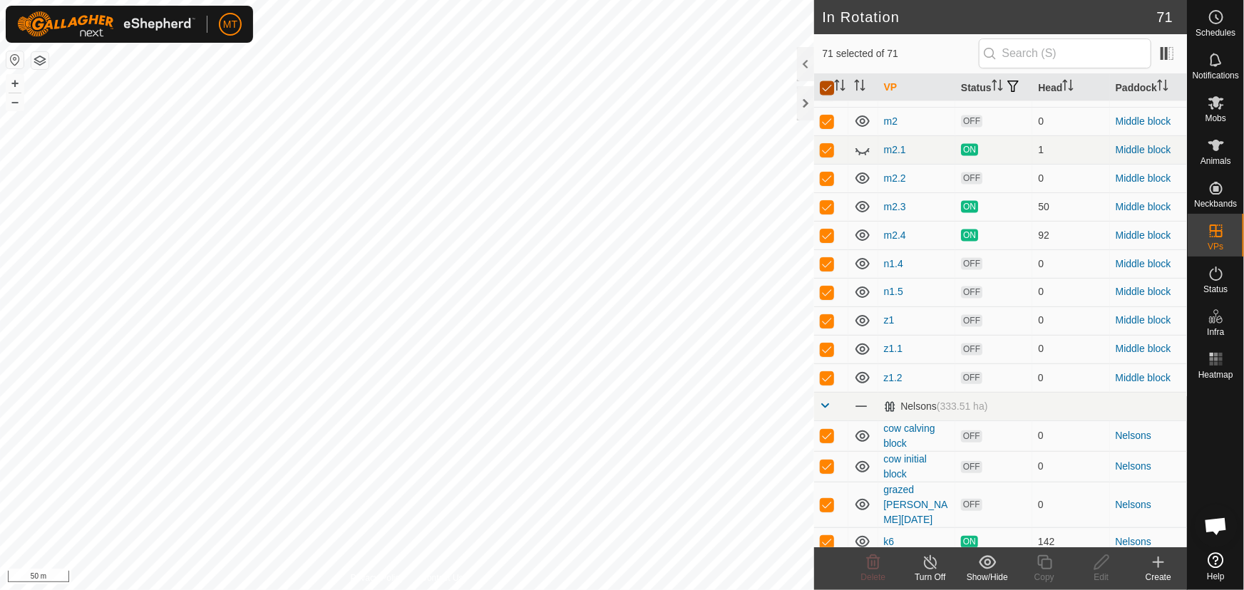
checkbox input "false"
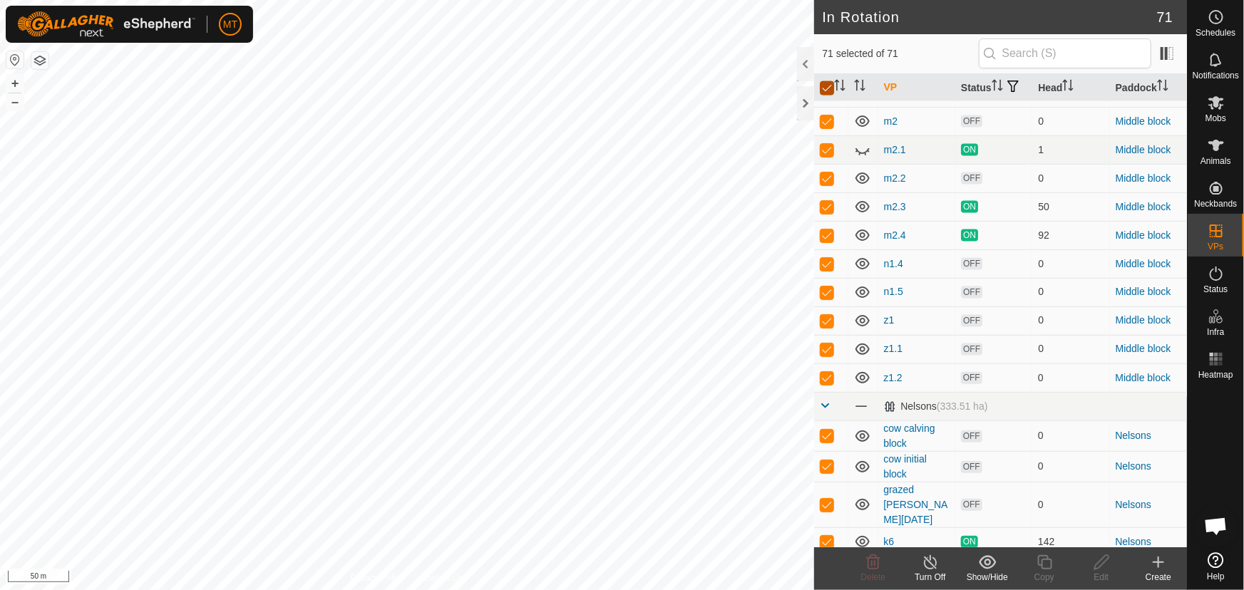
checkbox input "false"
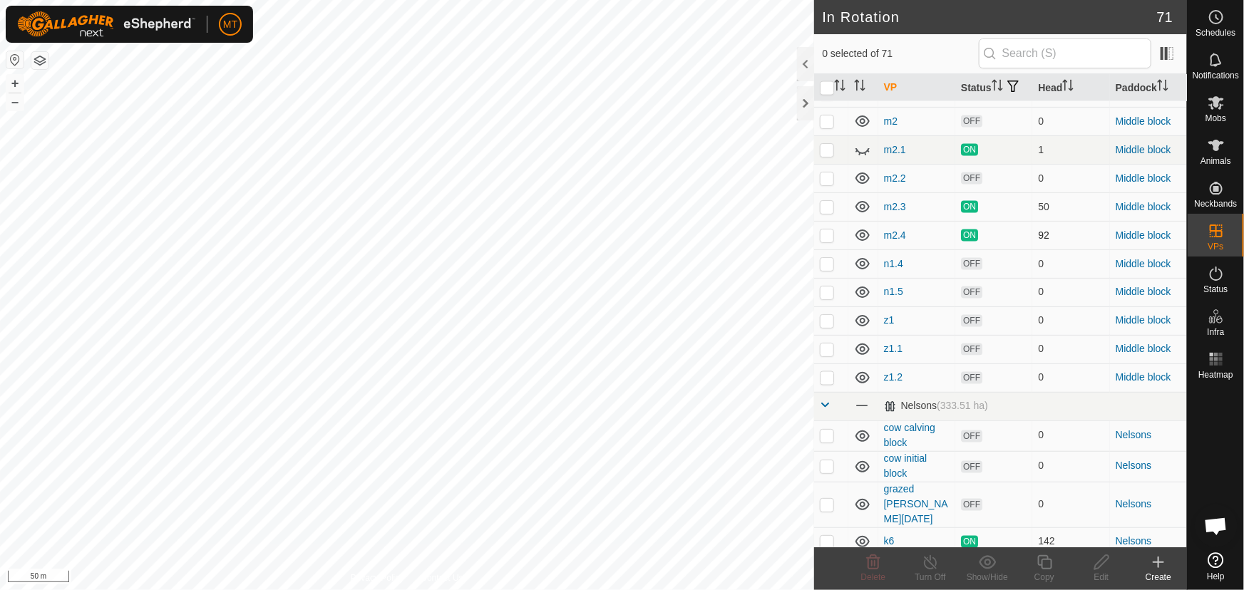
click at [823, 241] on p-checkbox at bounding box center [827, 235] width 14 height 11
checkbox input "true"
click at [1049, 565] on icon at bounding box center [1045, 562] width 18 height 17
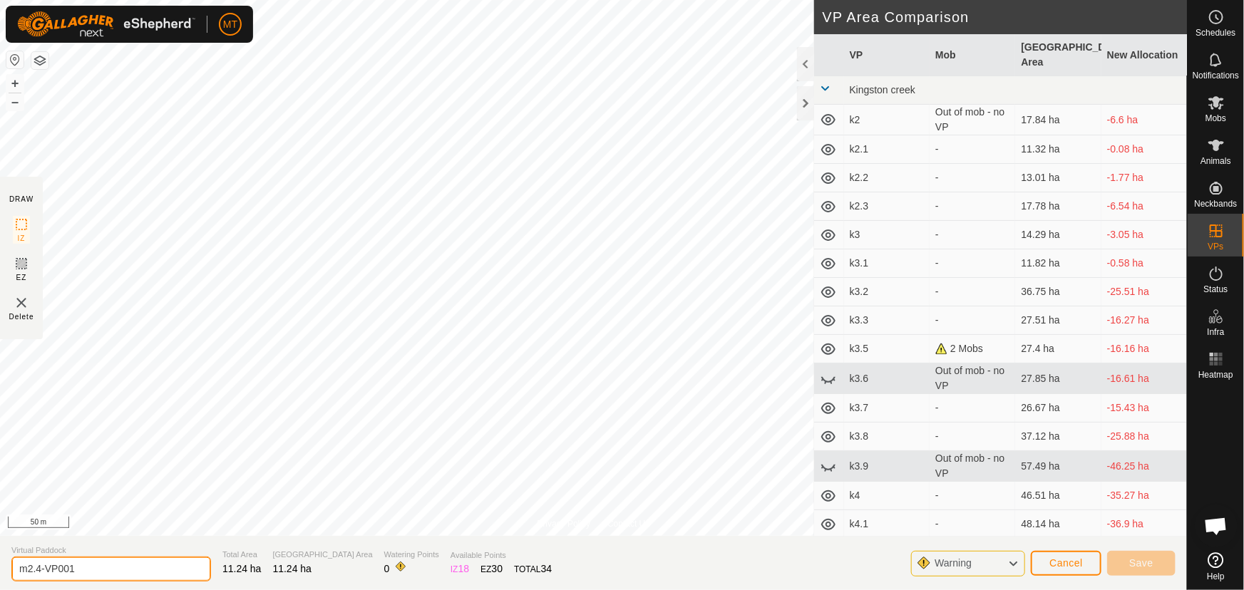
drag, startPoint x: 68, startPoint y: 570, endPoint x: 0, endPoint y: 573, distance: 67.8
click at [0, 573] on section "Virtual Paddock m2.4-VP001 Total Area 11.24 ha Grazing Area 11.24 ha Watering P…" at bounding box center [593, 563] width 1187 height 54
type input "m2.5"
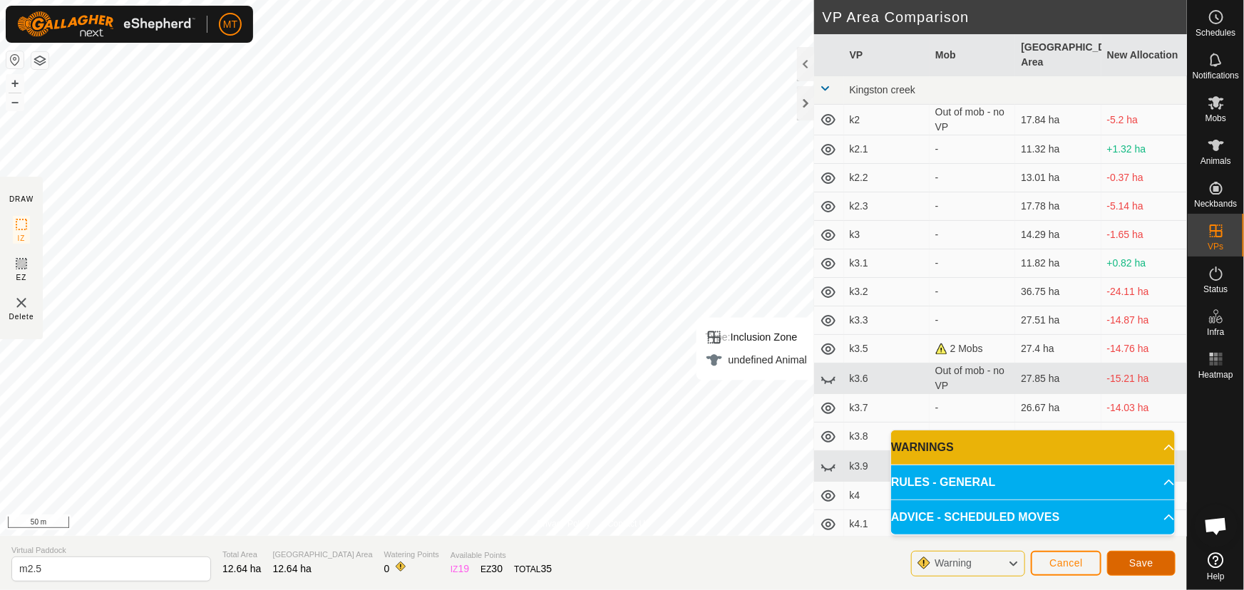
click at [1142, 564] on span "Save" at bounding box center [1142, 563] width 24 height 11
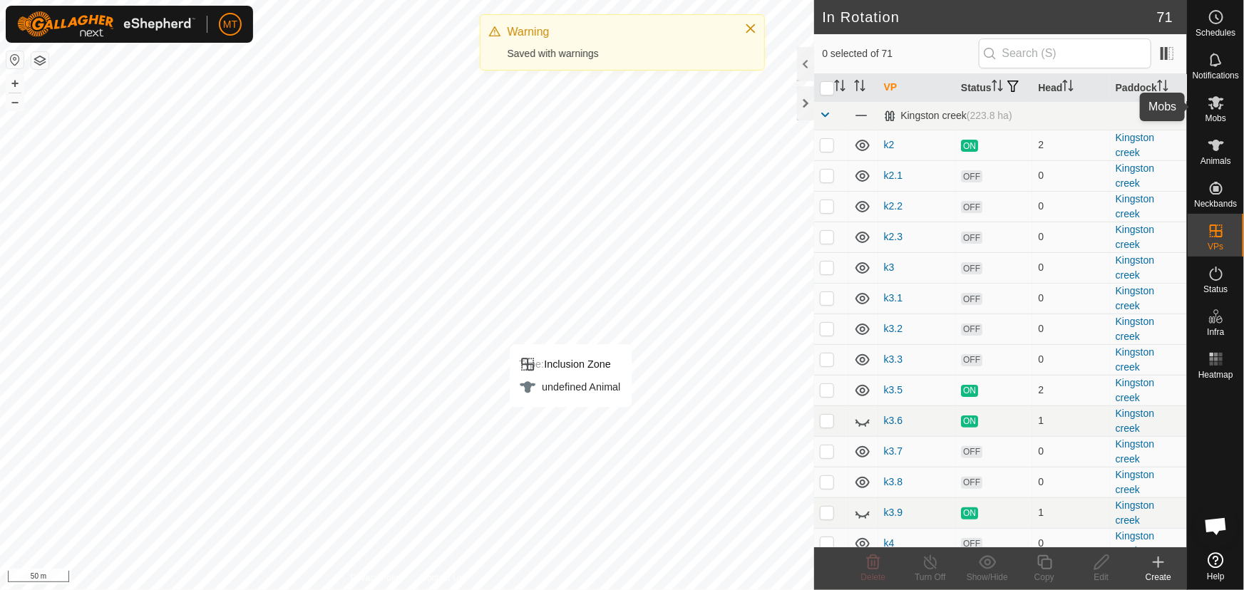
click at [1219, 104] on icon at bounding box center [1217, 103] width 16 height 14
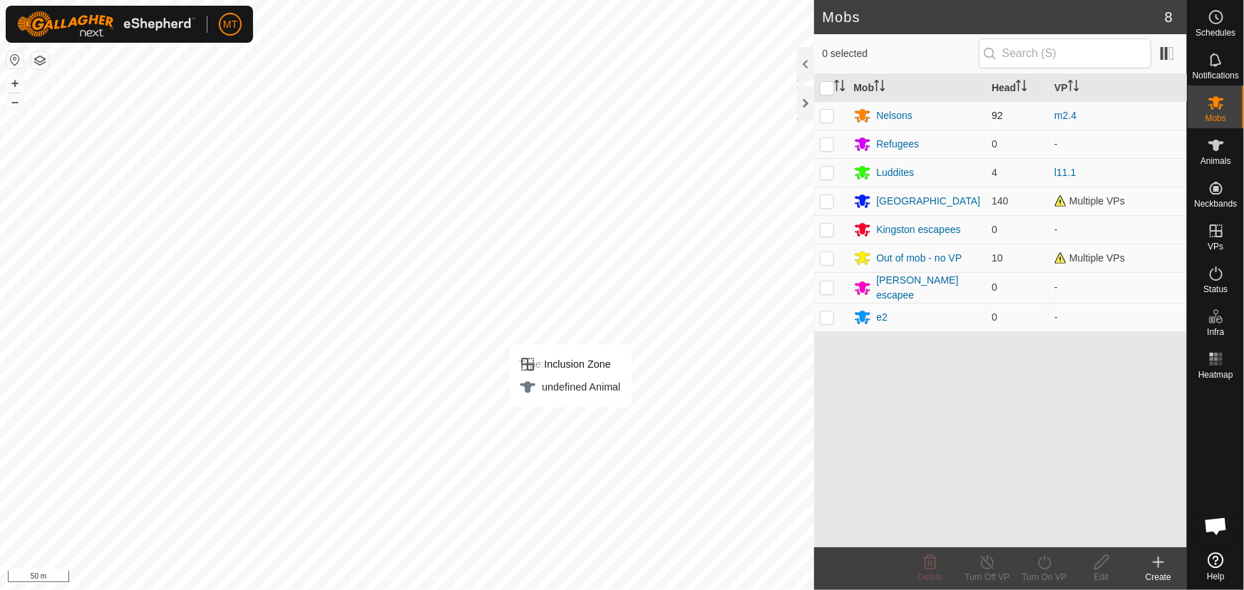
click at [823, 113] on p-checkbox at bounding box center [827, 115] width 14 height 11
checkbox input "true"
click at [1039, 568] on icon at bounding box center [1045, 562] width 18 height 17
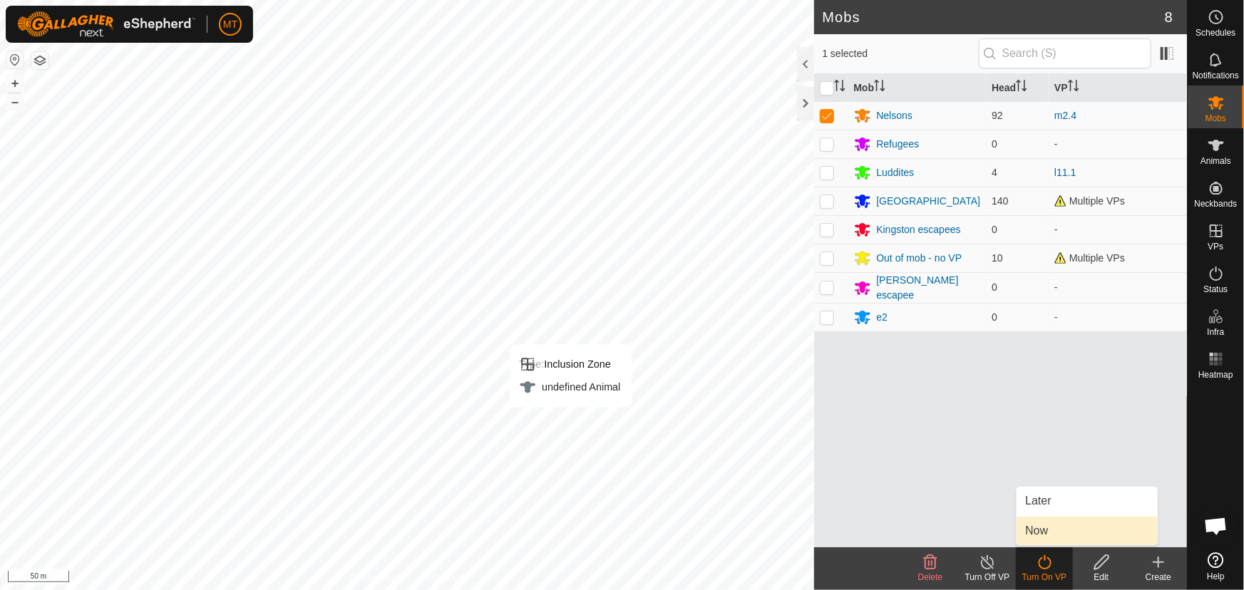
click at [1040, 523] on link "Now" at bounding box center [1087, 531] width 141 height 29
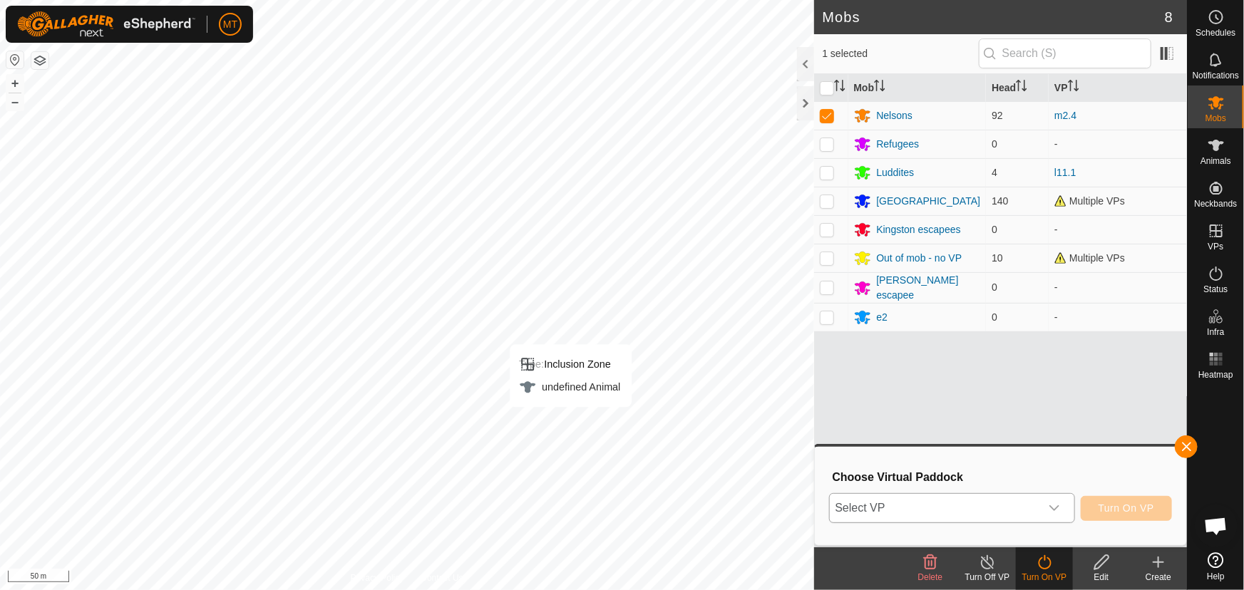
click at [976, 505] on span "Select VP" at bounding box center [935, 508] width 210 height 29
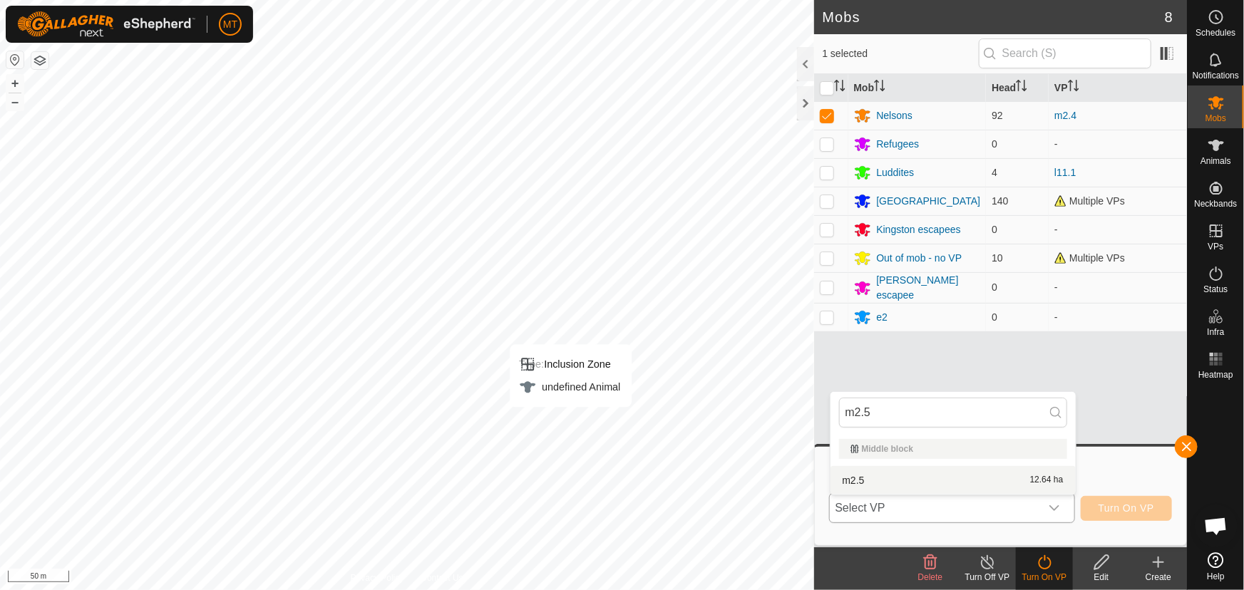
type input "m2.5"
click at [852, 480] on li "m2.5 12.64 ha" at bounding box center [953, 480] width 245 height 29
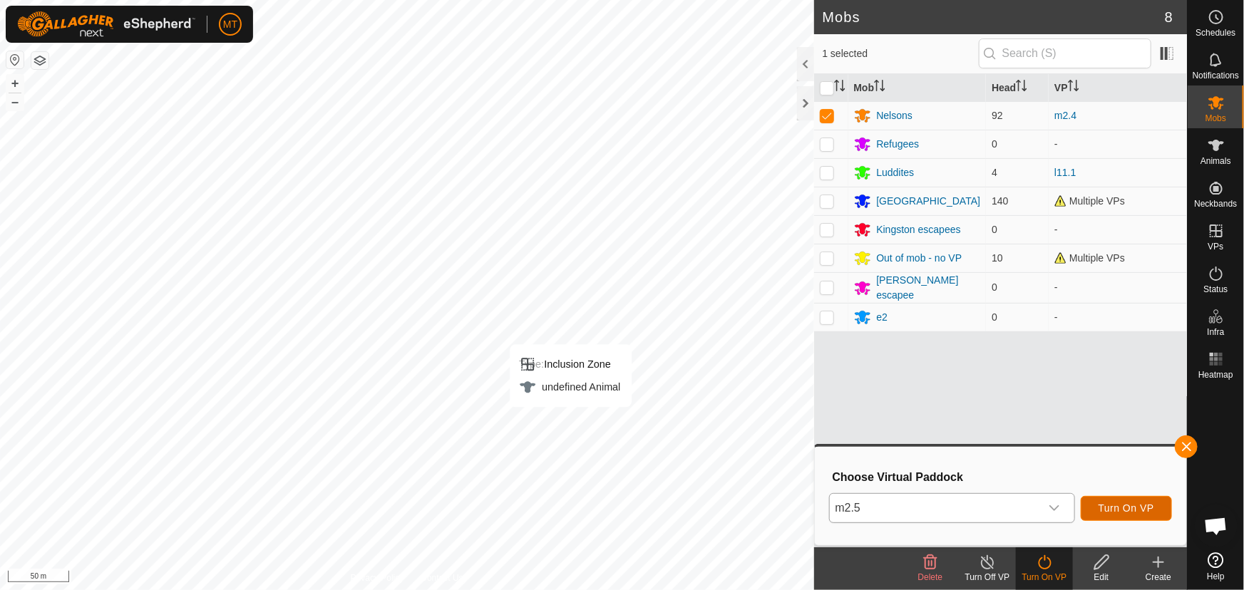
click at [1116, 507] on span "Turn On VP" at bounding box center [1127, 508] width 56 height 11
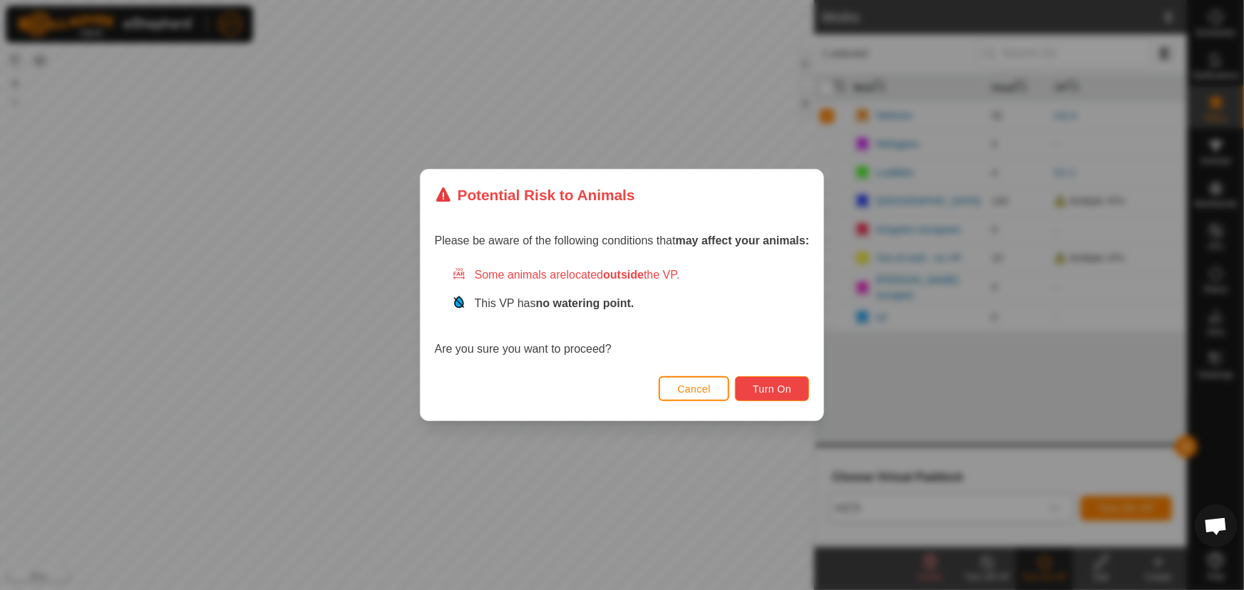
click at [780, 387] on span "Turn On" at bounding box center [772, 389] width 39 height 11
